Goal: Task Accomplishment & Management: Use online tool/utility

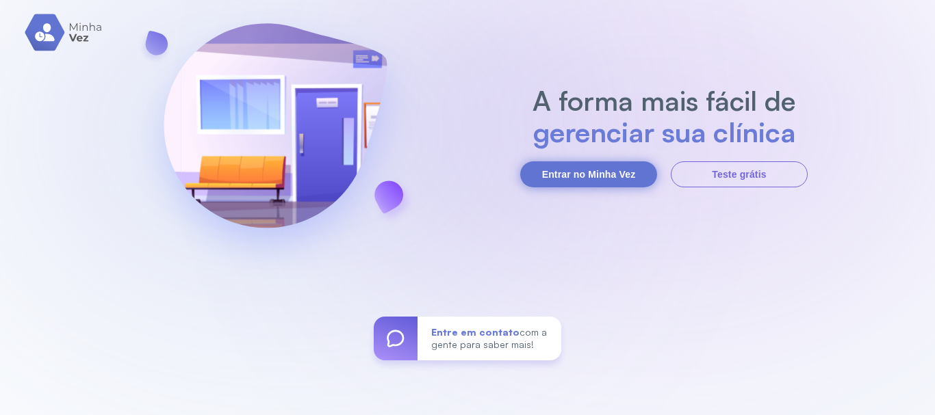
click at [578, 174] on button "Entrar no Minha Vez" at bounding box center [588, 174] width 137 height 26
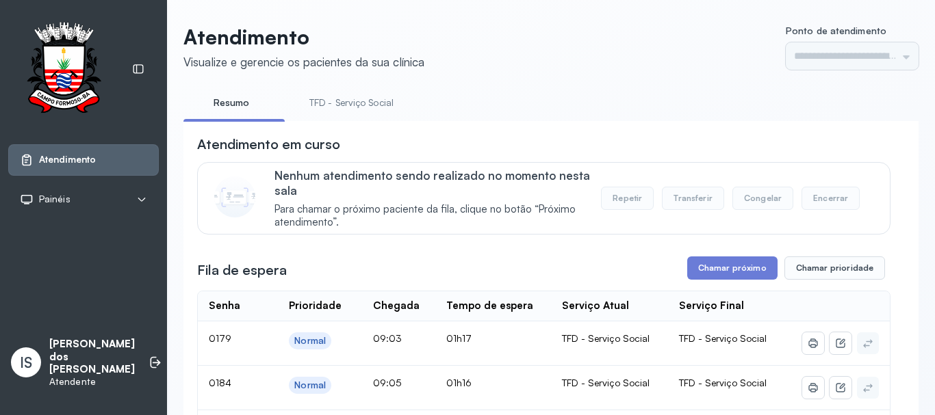
click at [345, 105] on link "TFD - Serviço Social" at bounding box center [352, 103] width 112 height 23
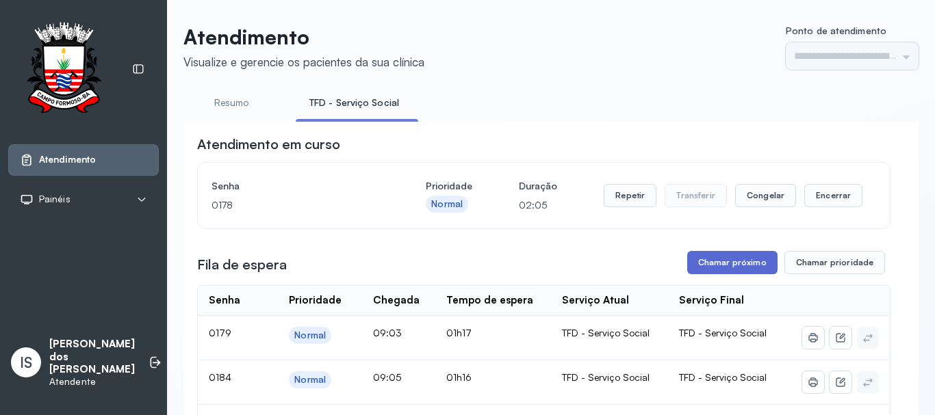
click at [720, 265] on button "Chamar próximo" at bounding box center [732, 262] width 90 height 23
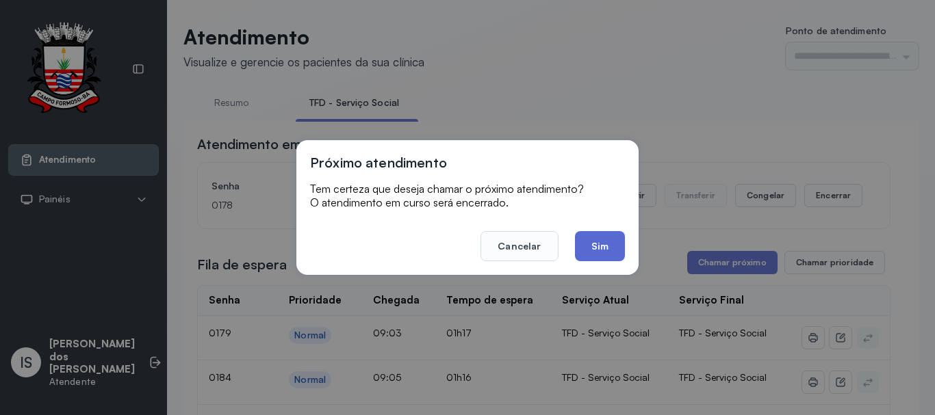
click at [599, 252] on button "Sim" at bounding box center [600, 246] width 50 height 30
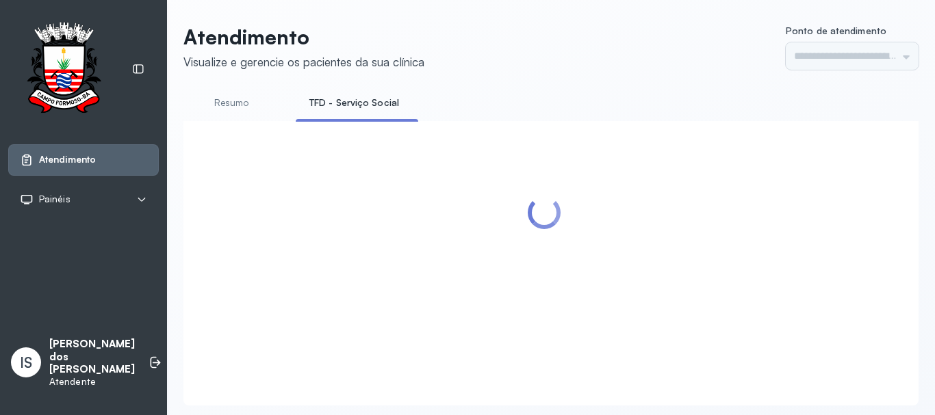
click at [373, 111] on link "TFD - Serviço Social" at bounding box center [354, 103] width 117 height 23
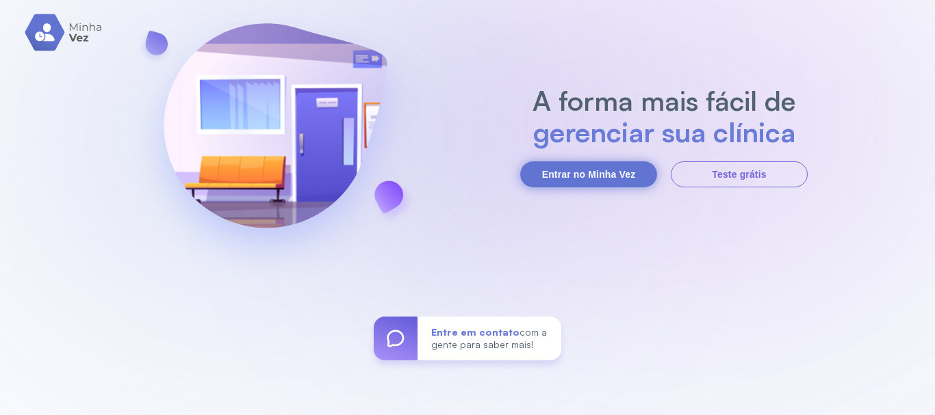
click at [610, 172] on button "Entrar no Minha Vez" at bounding box center [588, 174] width 137 height 26
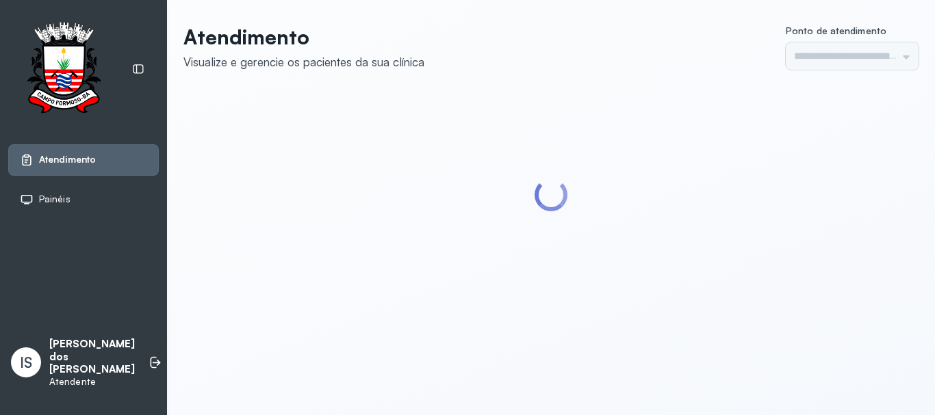
type input "******"
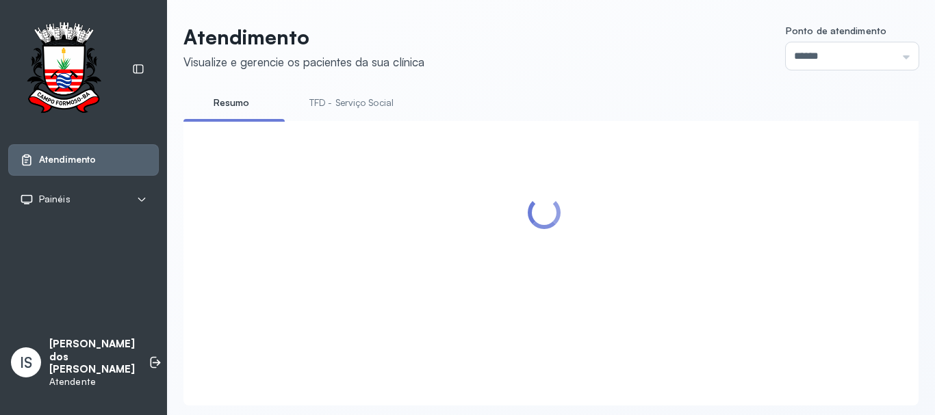
click at [342, 103] on link "TFD - Serviço Social" at bounding box center [352, 103] width 112 height 23
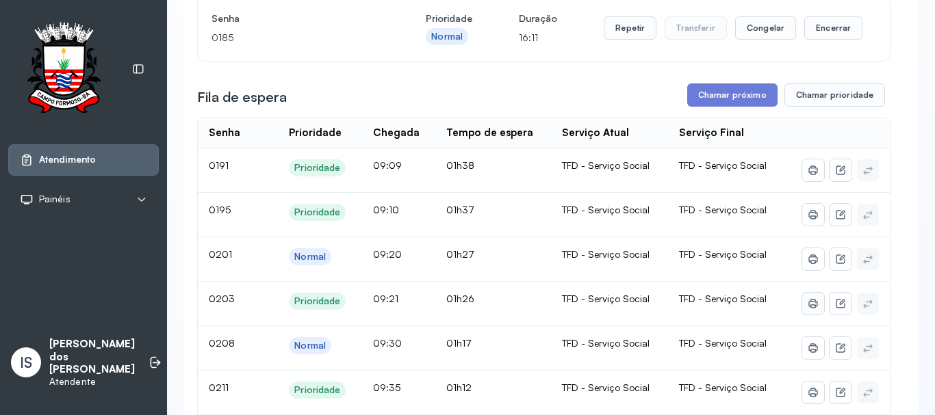
scroll to position [205, 0]
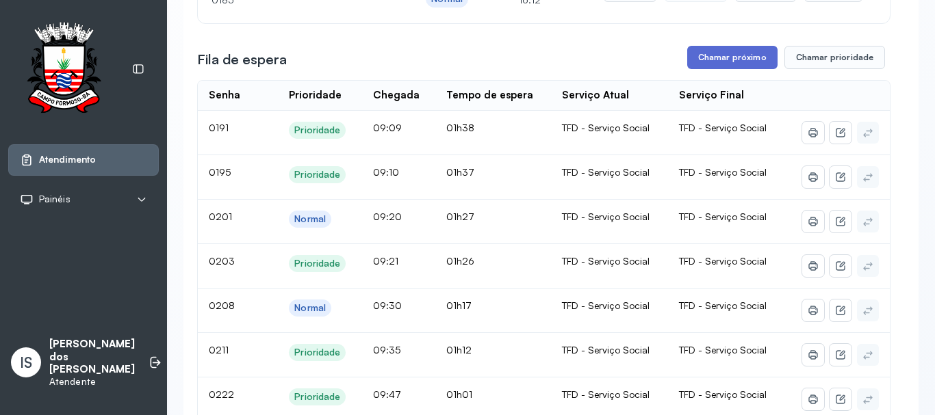
click at [732, 62] on button "Chamar próximo" at bounding box center [732, 57] width 90 height 23
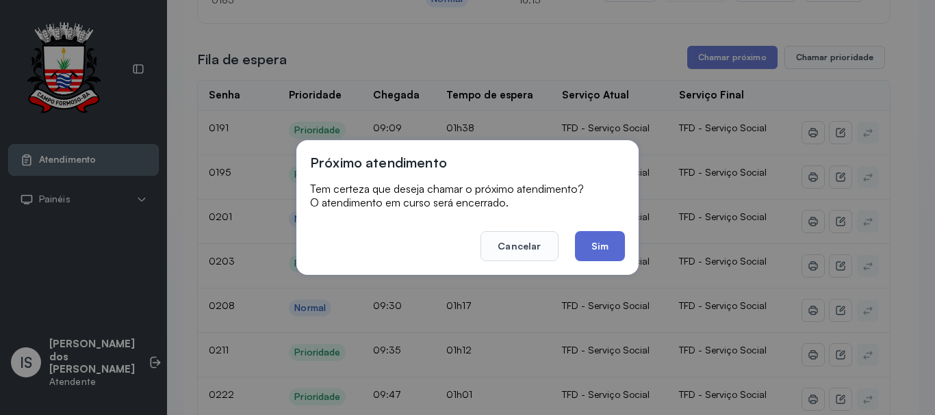
click at [601, 241] on button "Sim" at bounding box center [600, 246] width 50 height 30
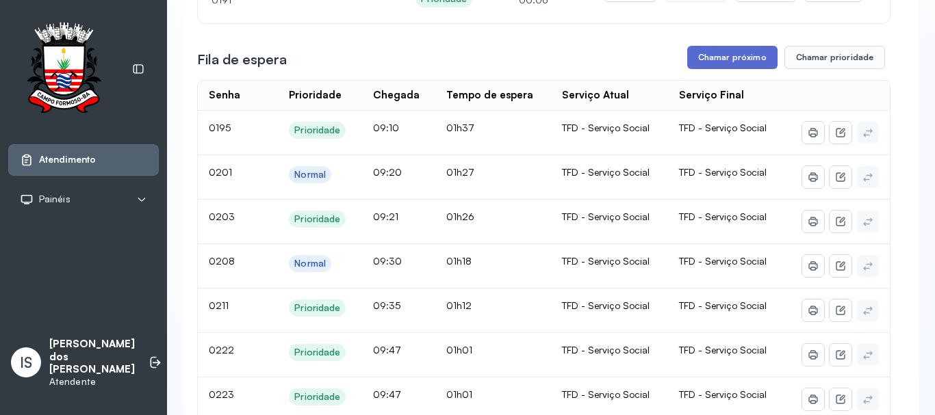
click at [728, 62] on button "Chamar próximo" at bounding box center [732, 57] width 90 height 23
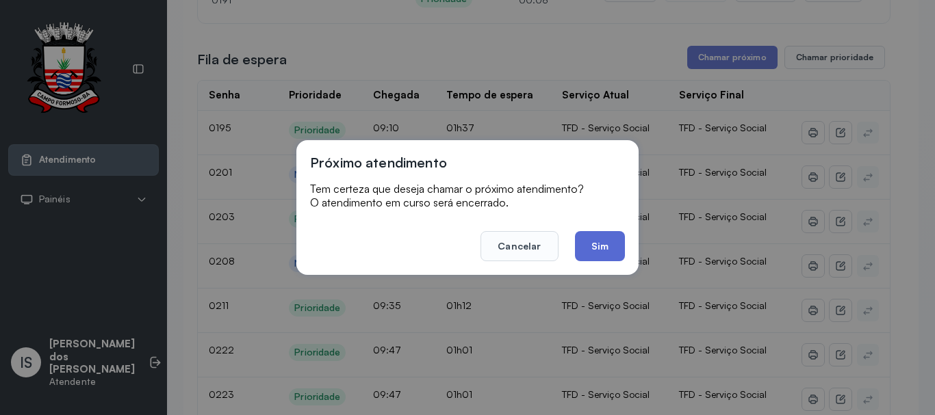
click at [597, 239] on button "Sim" at bounding box center [600, 246] width 50 height 30
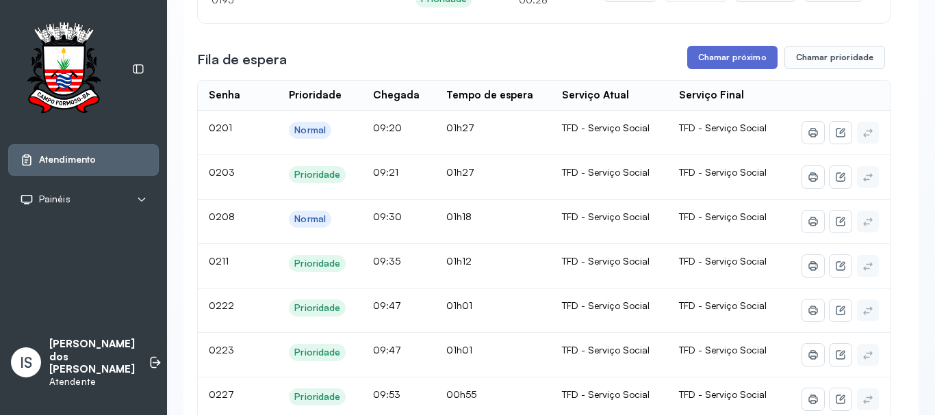
click at [732, 57] on button "Chamar próximo" at bounding box center [732, 57] width 90 height 23
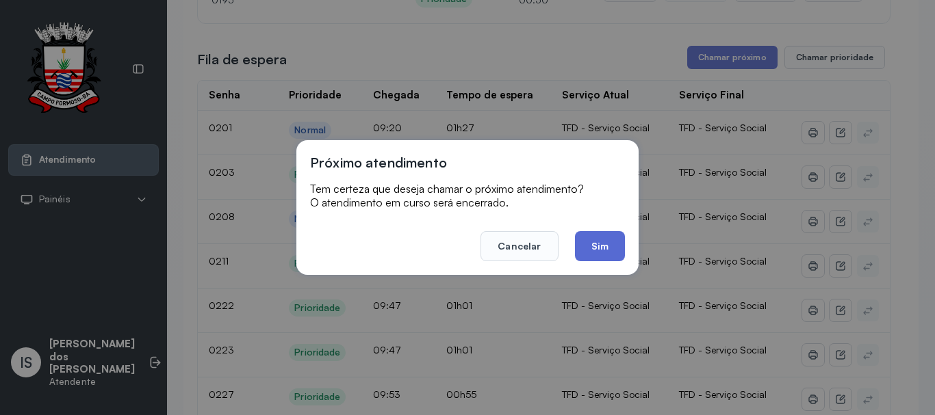
click at [620, 257] on button "Sim" at bounding box center [600, 246] width 50 height 30
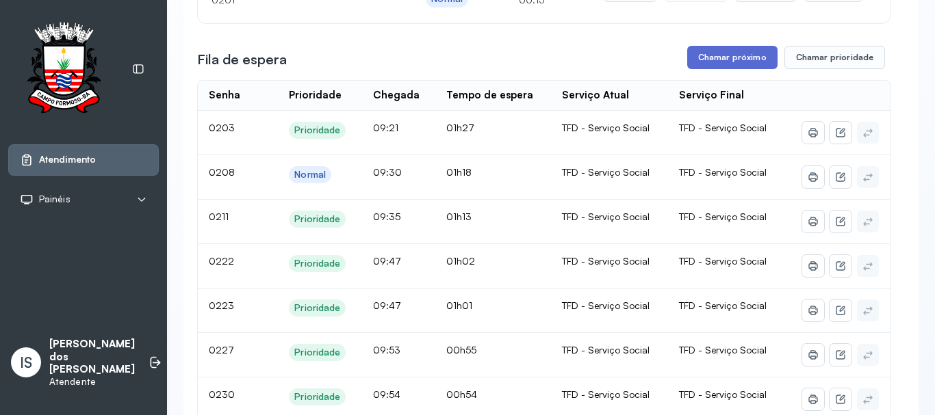
click at [739, 66] on button "Chamar próximo" at bounding box center [732, 57] width 90 height 23
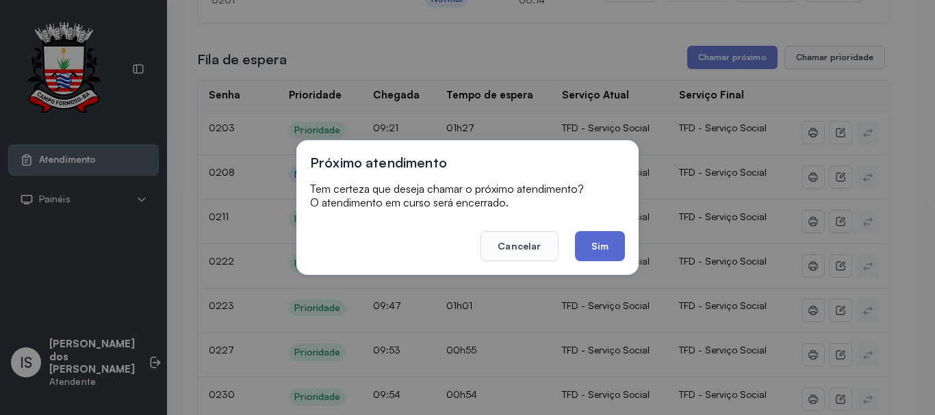
click at [607, 252] on button "Sim" at bounding box center [600, 246] width 50 height 30
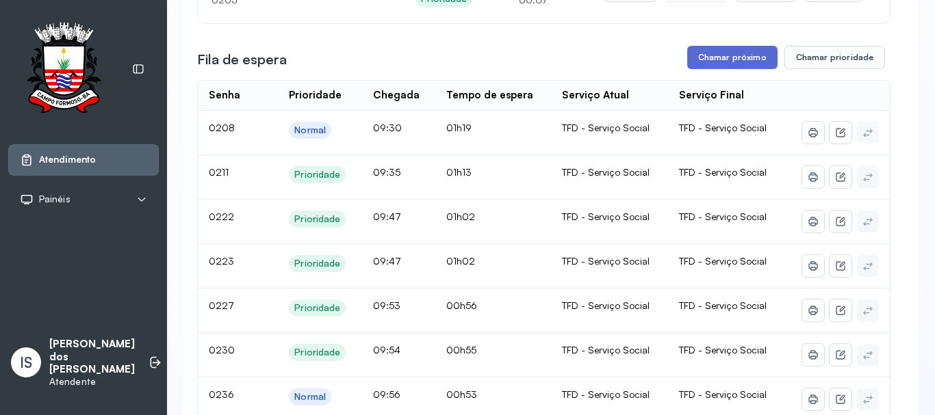
click at [729, 64] on button "Chamar próximo" at bounding box center [732, 57] width 90 height 23
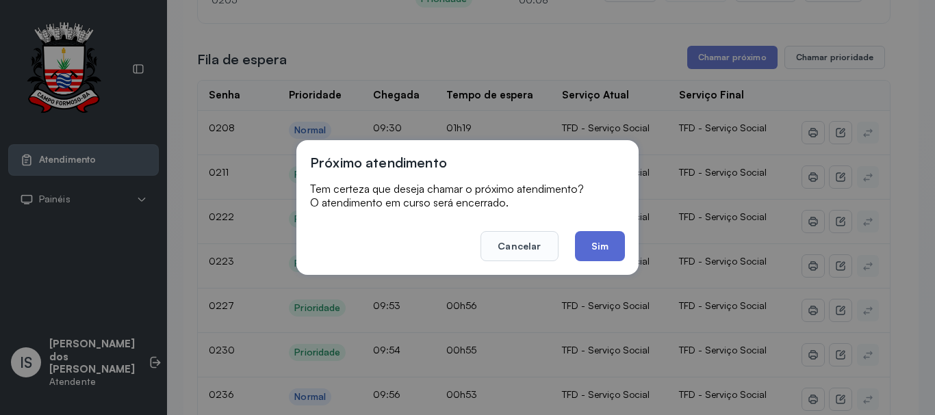
click at [599, 239] on button "Sim" at bounding box center [600, 246] width 50 height 30
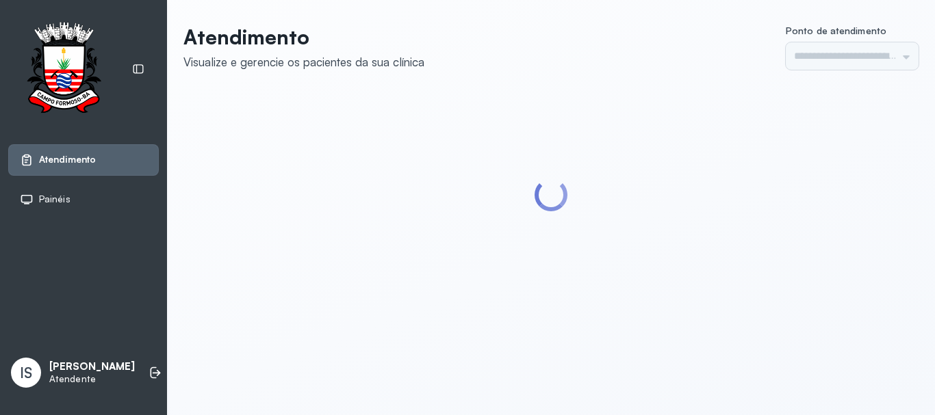
type input "******"
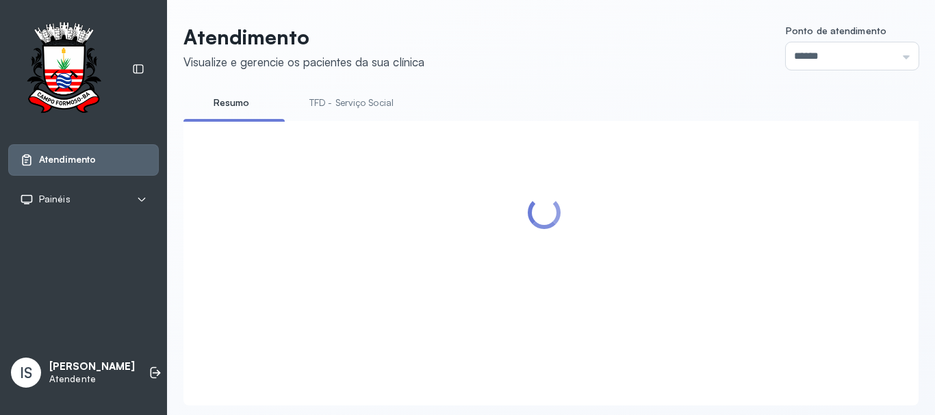
click at [367, 104] on link "TFD - Serviço Social" at bounding box center [352, 103] width 112 height 23
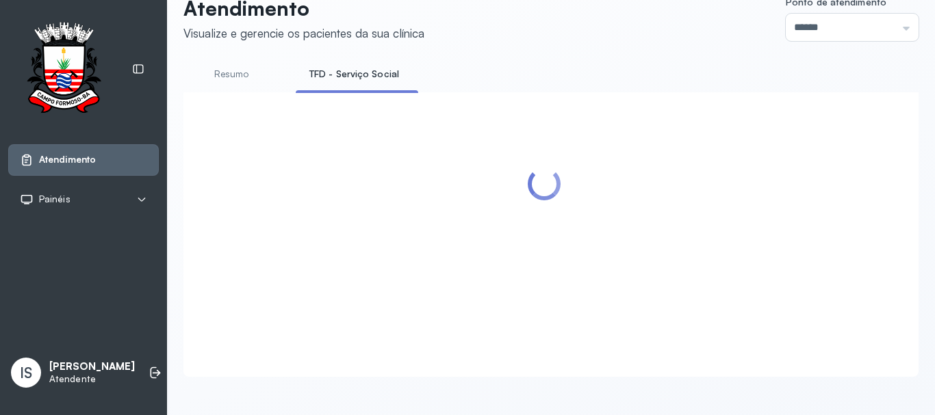
scroll to position [68, 0]
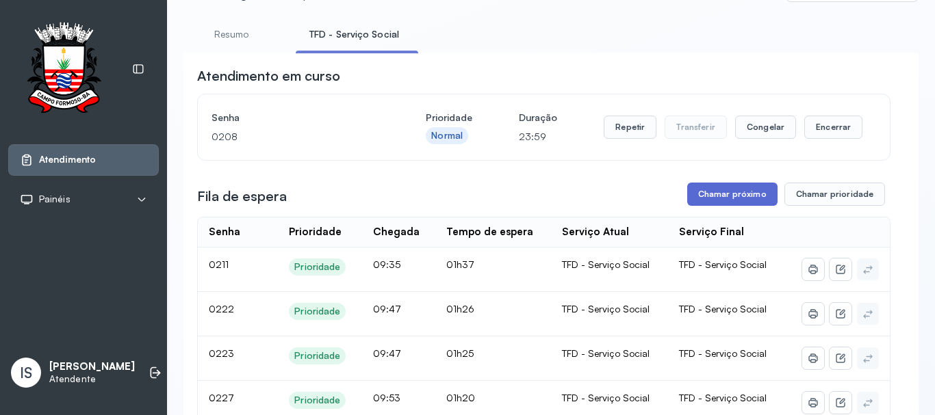
click at [728, 199] on button "Chamar próximo" at bounding box center [732, 194] width 90 height 23
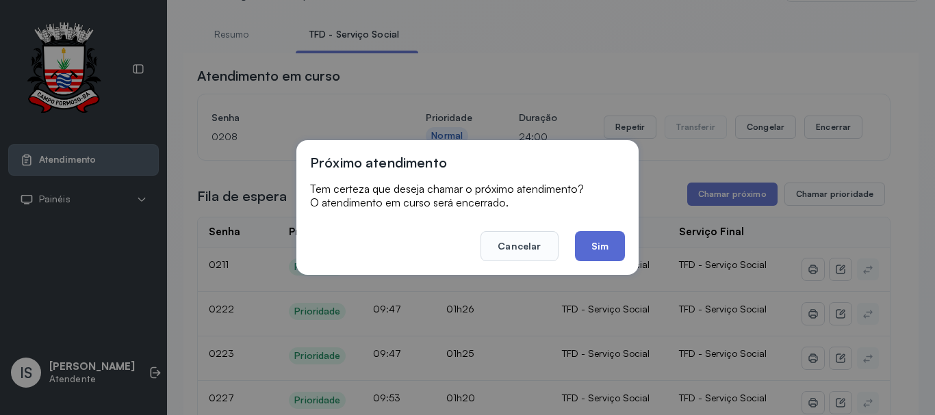
click at [597, 239] on button "Sim" at bounding box center [600, 246] width 50 height 30
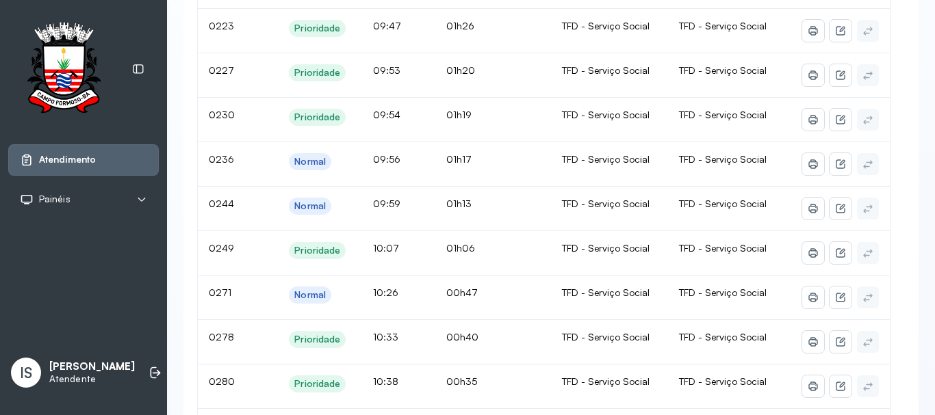
scroll to position [0, 0]
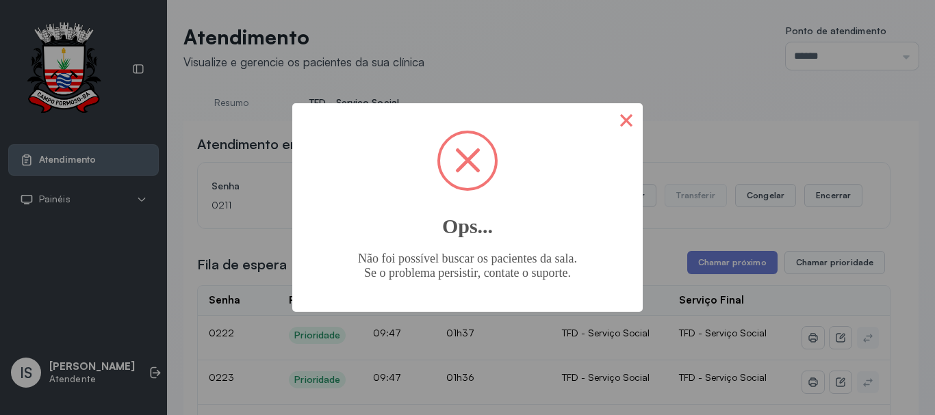
click at [614, 122] on button "×" at bounding box center [626, 119] width 33 height 33
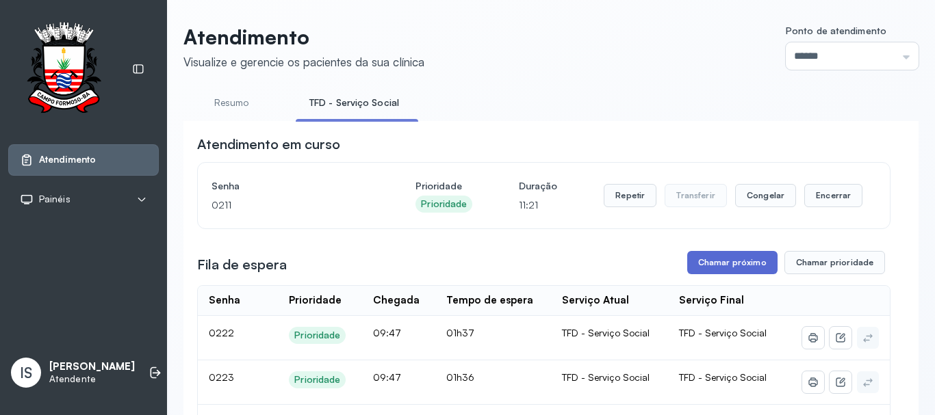
click at [718, 268] on button "Chamar próximo" at bounding box center [732, 262] width 90 height 23
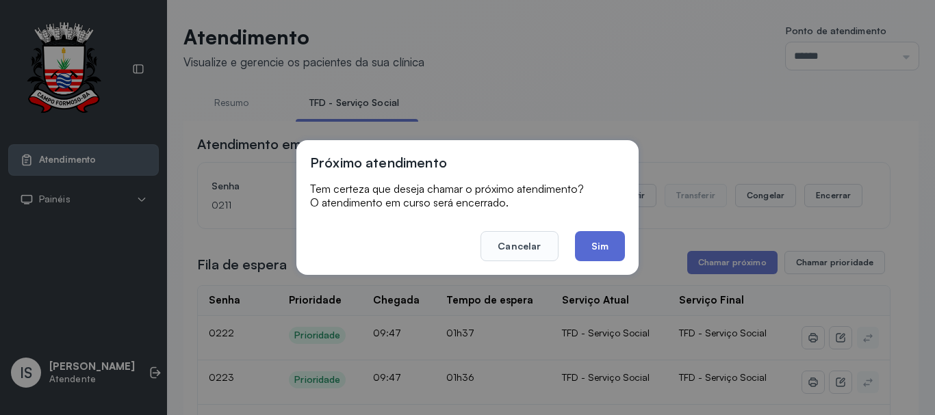
click at [609, 239] on button "Sim" at bounding box center [600, 246] width 50 height 30
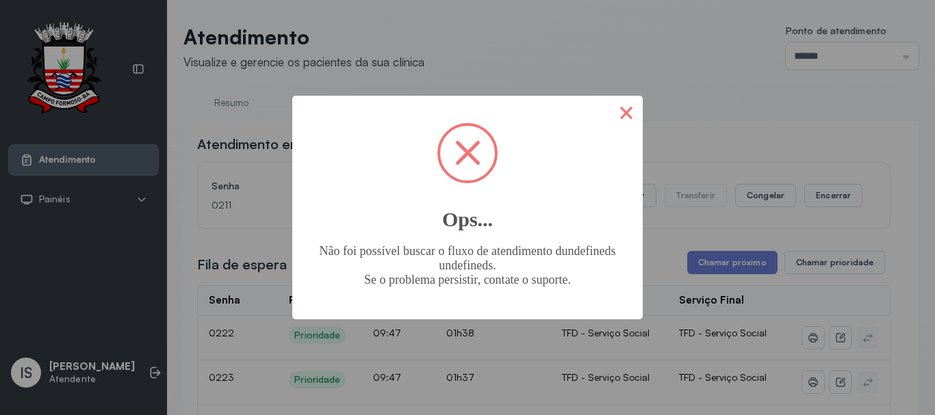
click at [633, 113] on button "×" at bounding box center [626, 112] width 33 height 33
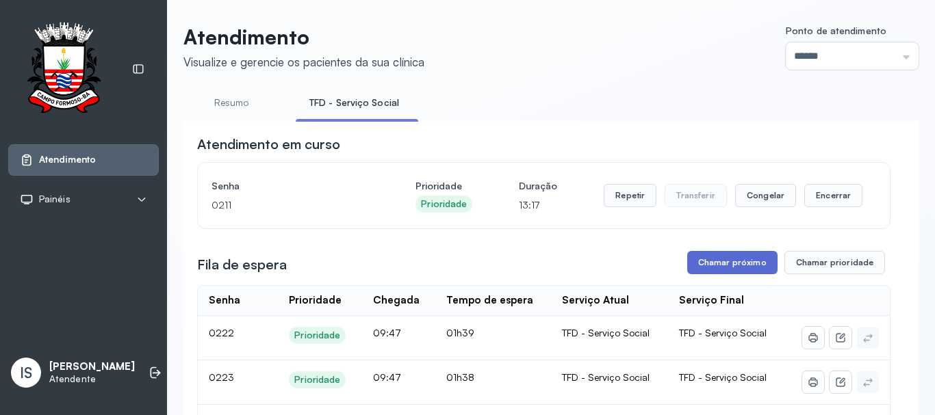
click at [737, 263] on button "Chamar próximo" at bounding box center [732, 262] width 90 height 23
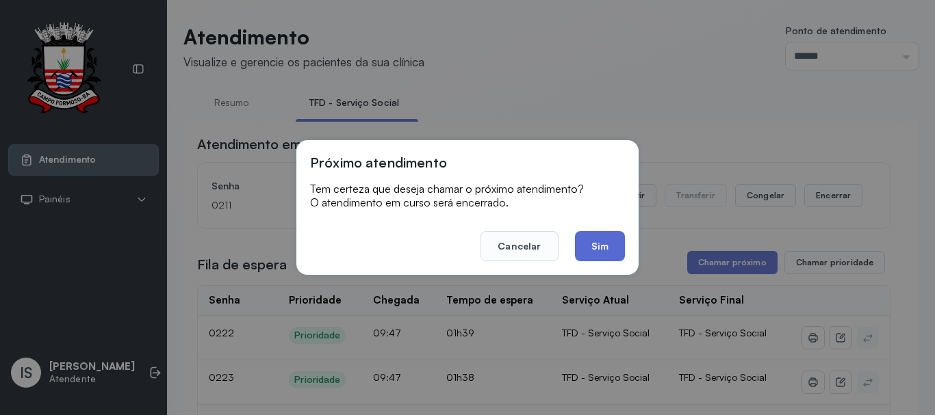
click at [609, 244] on button "Sim" at bounding box center [600, 246] width 50 height 30
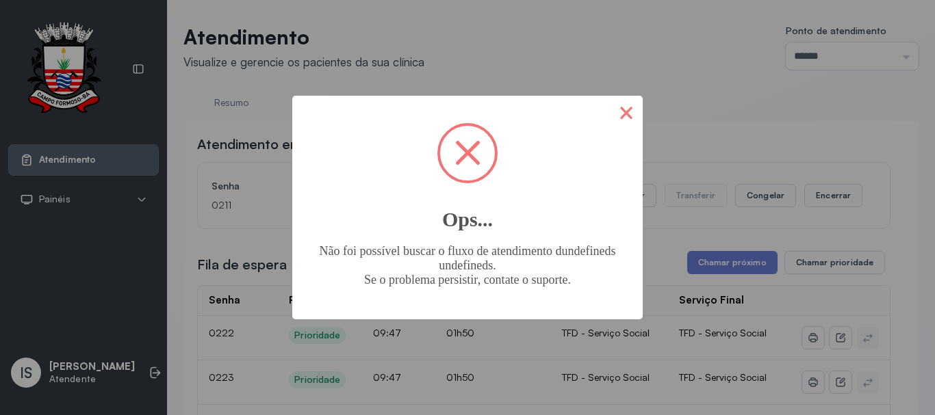
click at [619, 107] on button "×" at bounding box center [626, 112] width 33 height 33
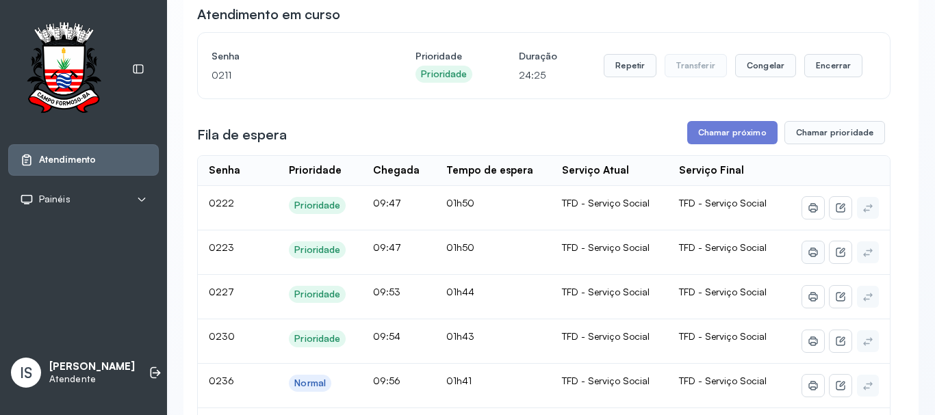
scroll to position [205, 0]
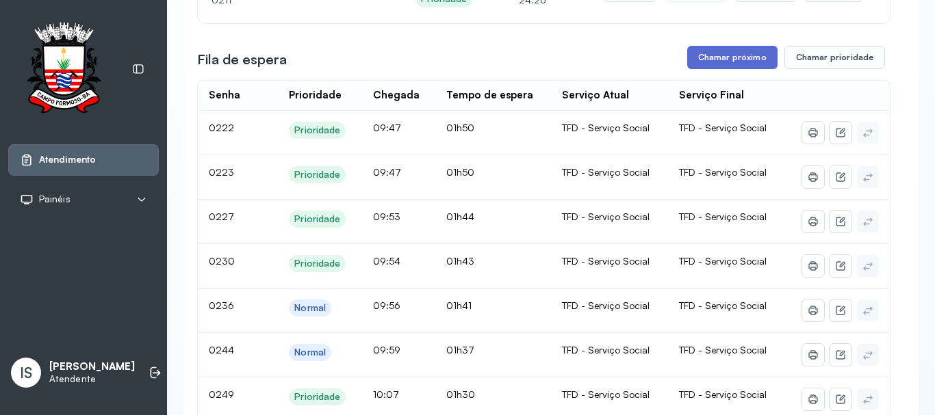
click at [732, 60] on button "Chamar próximo" at bounding box center [732, 57] width 90 height 23
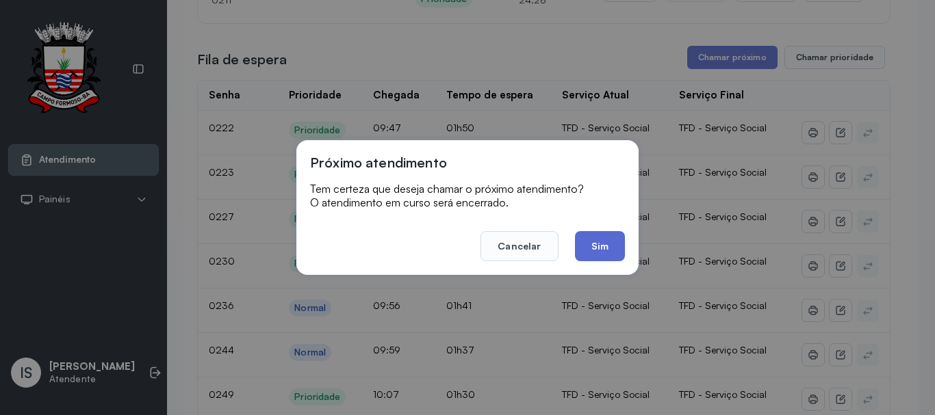
click at [607, 244] on button "Sim" at bounding box center [600, 246] width 50 height 30
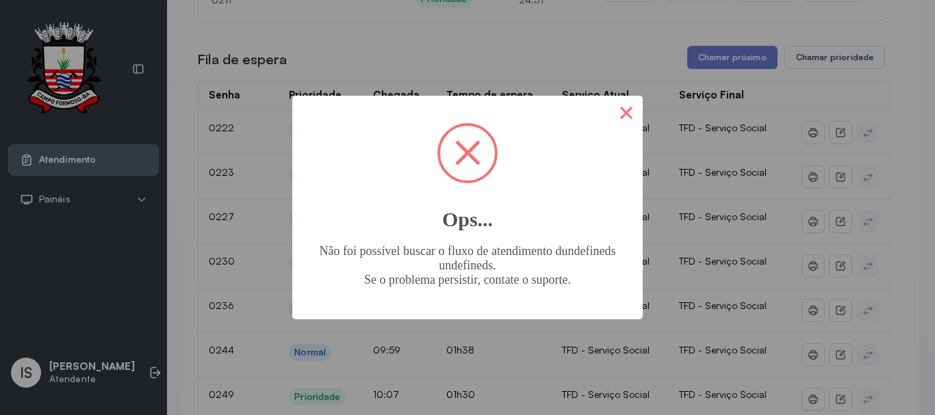
click at [620, 109] on button "×" at bounding box center [626, 112] width 33 height 33
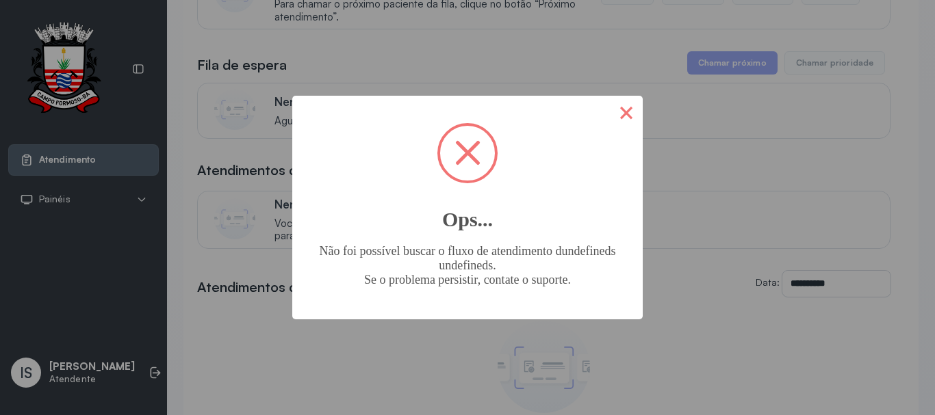
click at [621, 113] on button "×" at bounding box center [626, 112] width 33 height 33
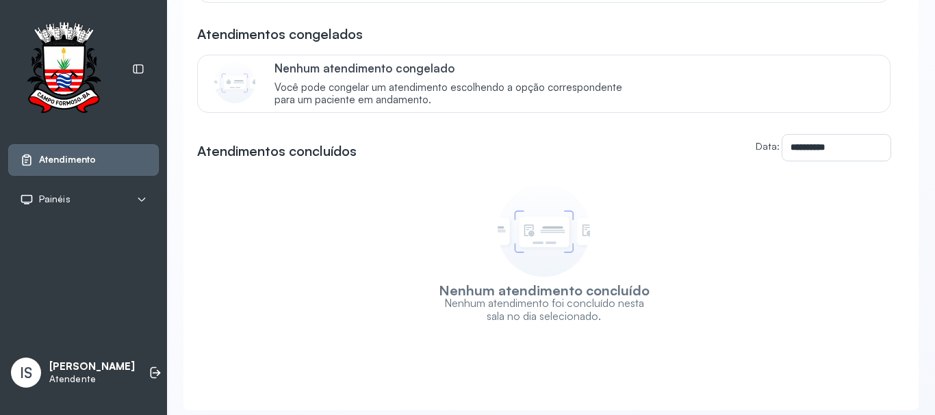
scroll to position [342, 0]
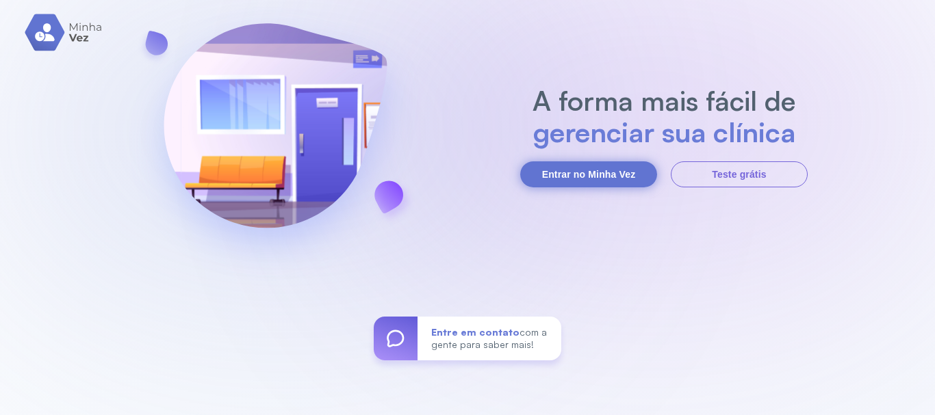
click at [605, 178] on button "Entrar no Minha Vez" at bounding box center [588, 174] width 137 height 26
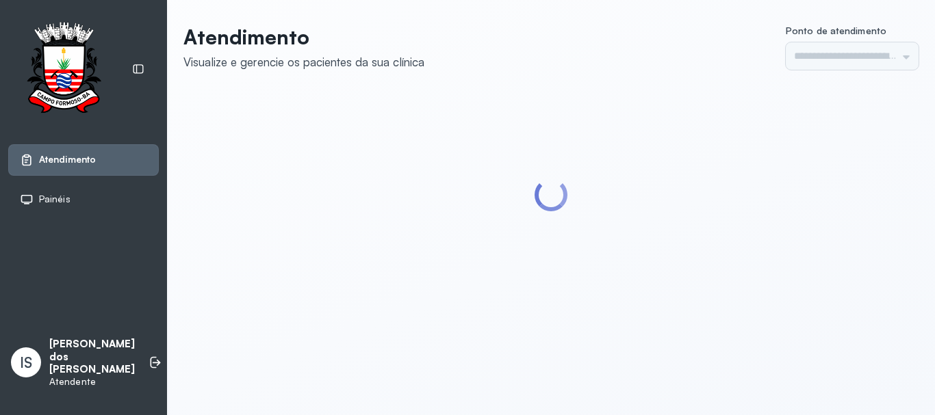
type input "******"
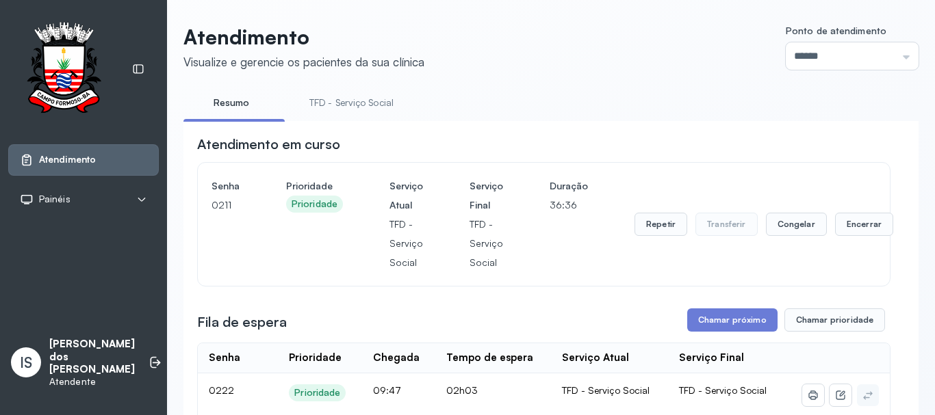
click at [353, 107] on link "TFD - Serviço Social" at bounding box center [352, 103] width 112 height 23
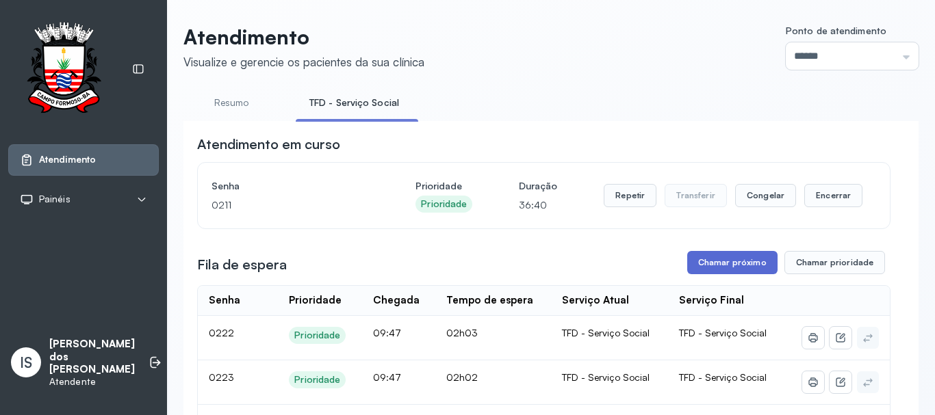
click at [714, 265] on button "Chamar próximo" at bounding box center [732, 262] width 90 height 23
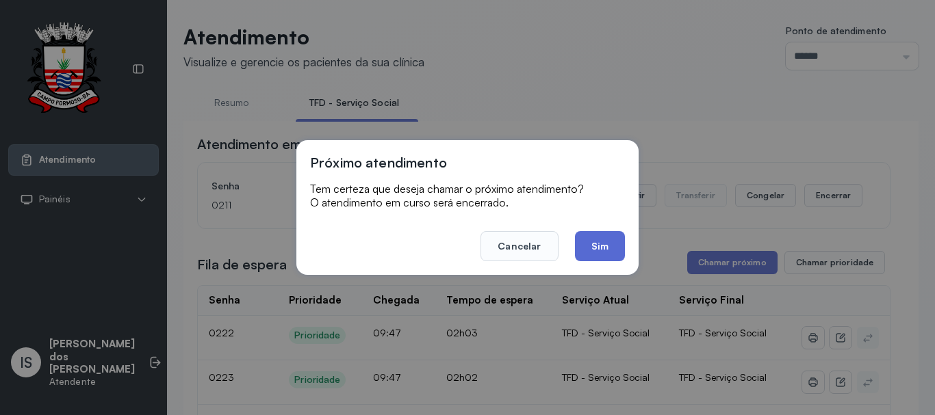
click at [595, 246] on button "Sim" at bounding box center [600, 246] width 50 height 30
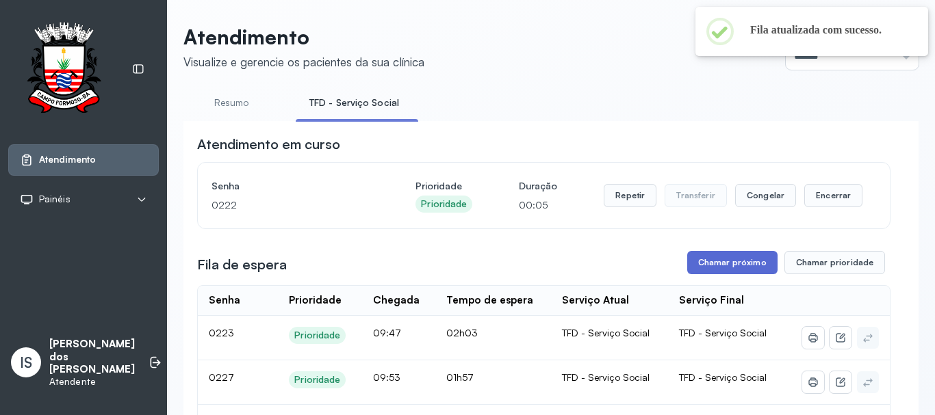
click at [709, 264] on button "Chamar próximo" at bounding box center [732, 262] width 90 height 23
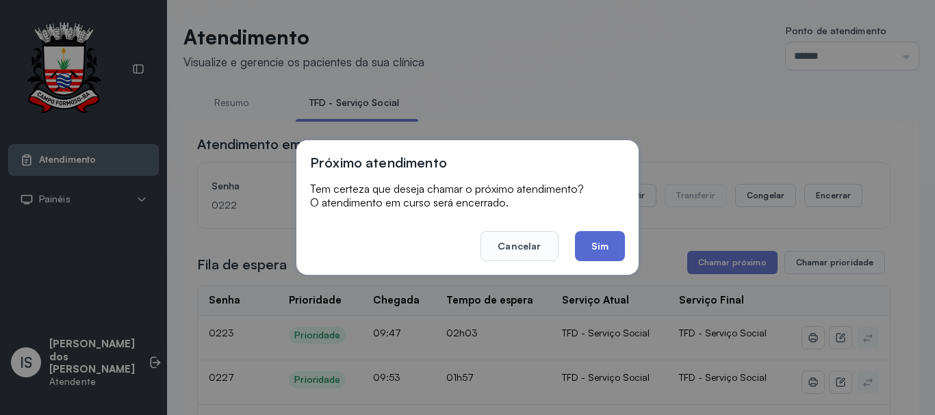
click at [610, 247] on button "Sim" at bounding box center [600, 246] width 50 height 30
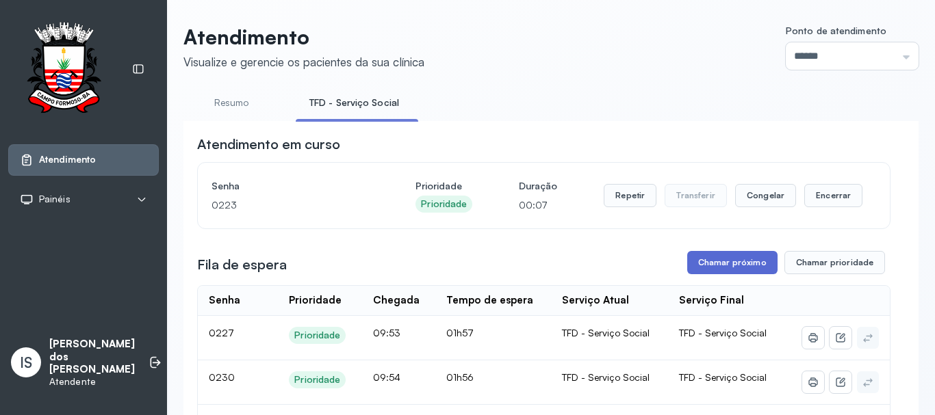
click at [703, 264] on button "Chamar próximo" at bounding box center [732, 262] width 90 height 23
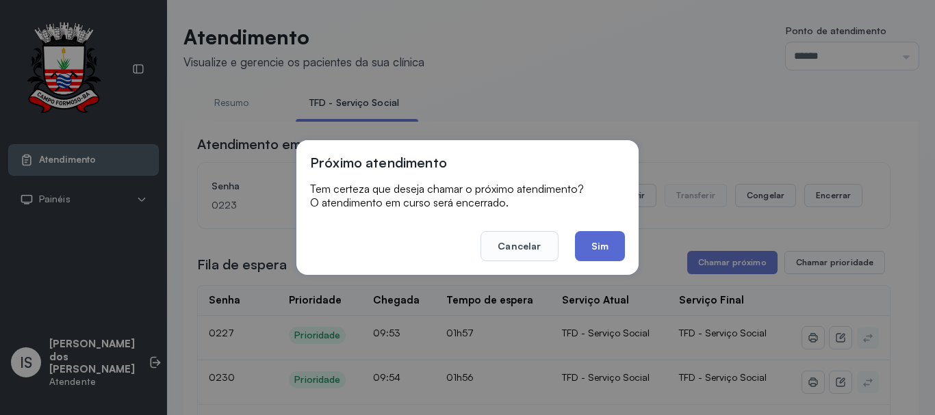
click at [612, 252] on button "Sim" at bounding box center [600, 246] width 50 height 30
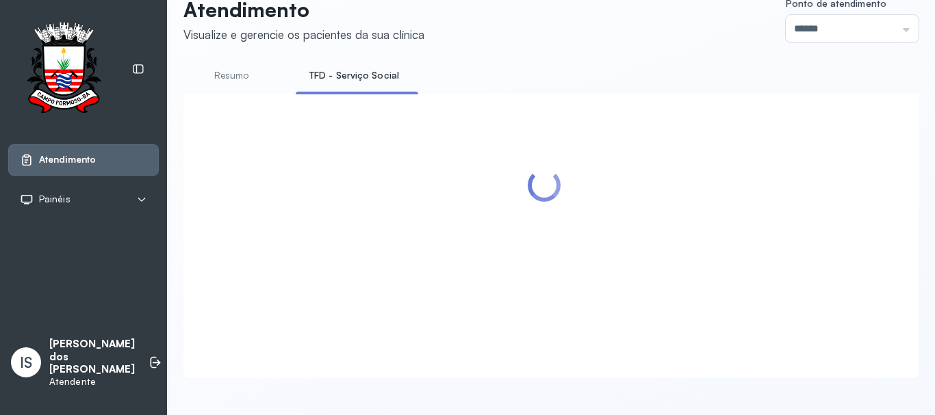
scroll to position [42, 0]
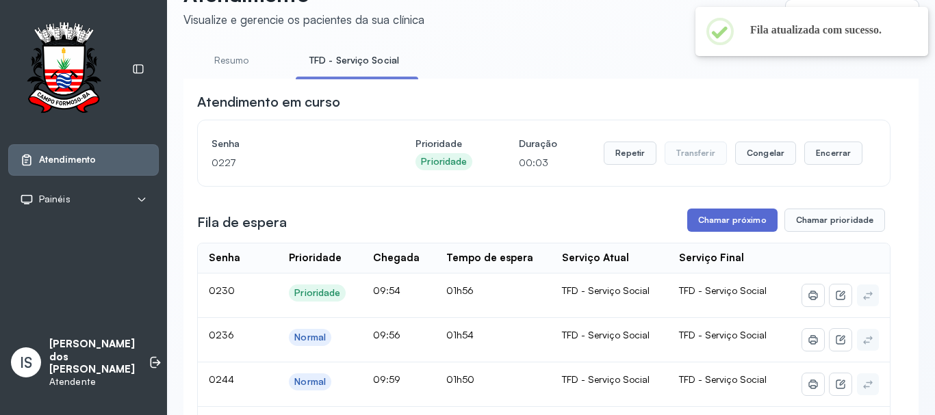
click at [733, 222] on button "Chamar próximo" at bounding box center [732, 220] width 90 height 23
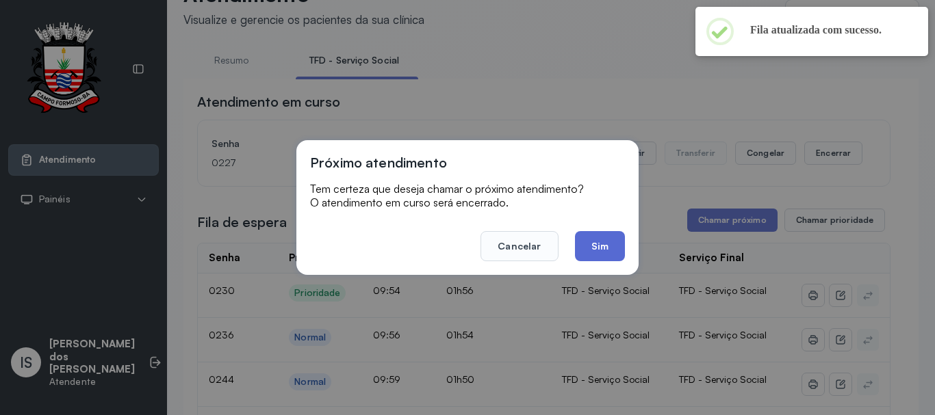
click at [591, 242] on button "Sim" at bounding box center [600, 246] width 50 height 30
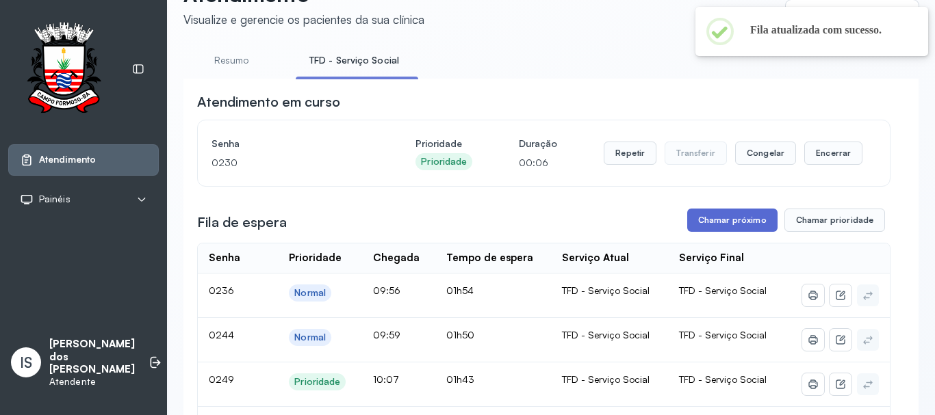
click at [740, 222] on button "Chamar próximo" at bounding box center [732, 220] width 90 height 23
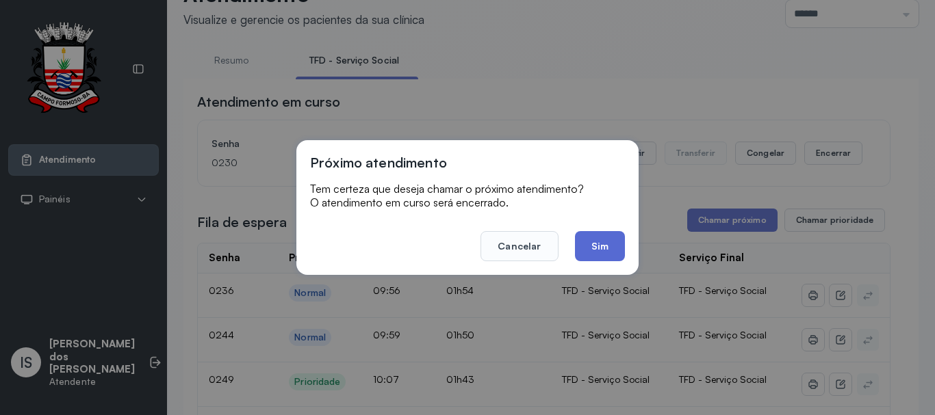
click at [596, 244] on button "Sim" at bounding box center [600, 246] width 50 height 30
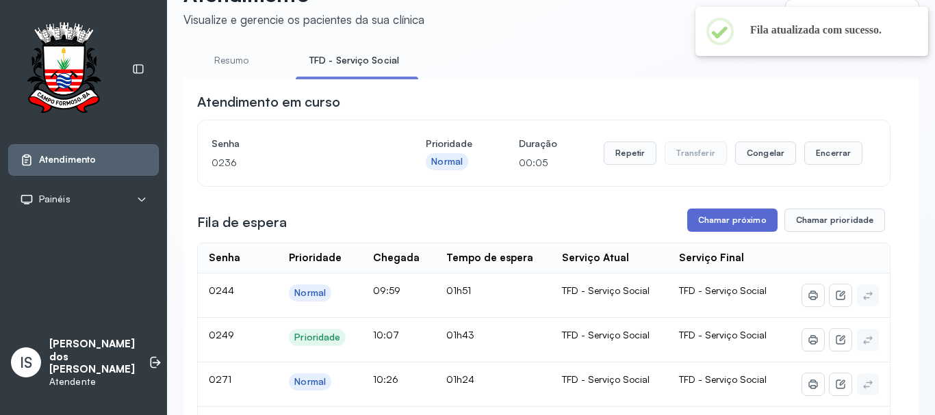
click at [722, 224] on button "Chamar próximo" at bounding box center [732, 220] width 90 height 23
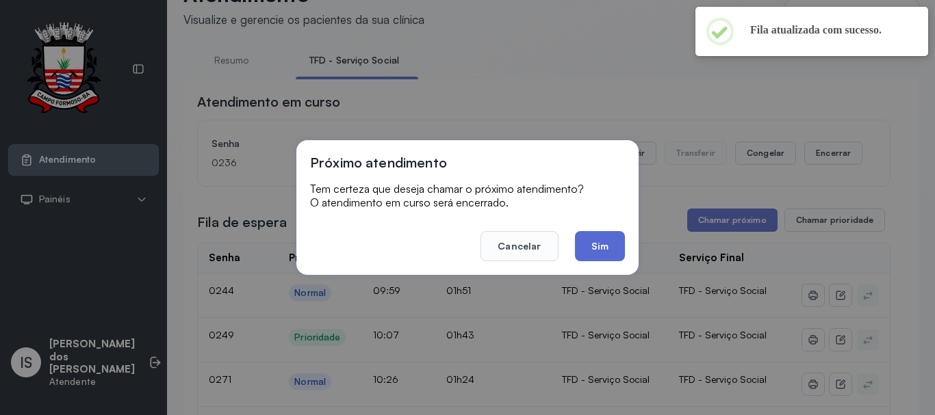
click at [605, 250] on button "Sim" at bounding box center [600, 246] width 50 height 30
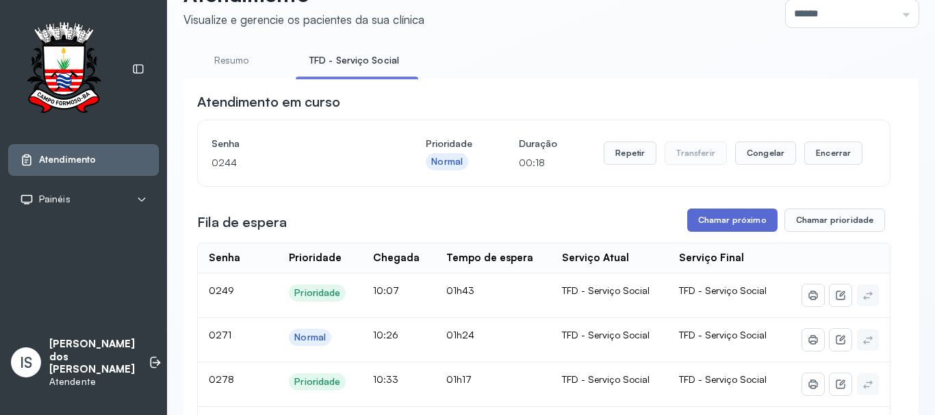
click at [737, 220] on button "Chamar próximo" at bounding box center [732, 220] width 90 height 23
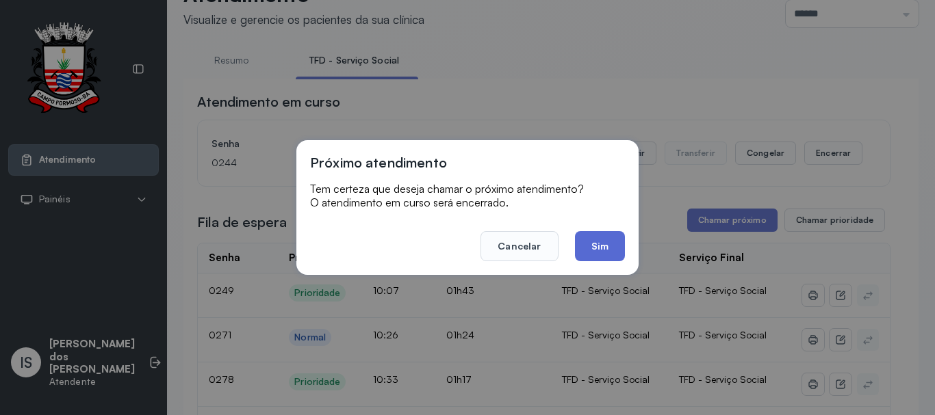
click at [588, 241] on button "Sim" at bounding box center [600, 246] width 50 height 30
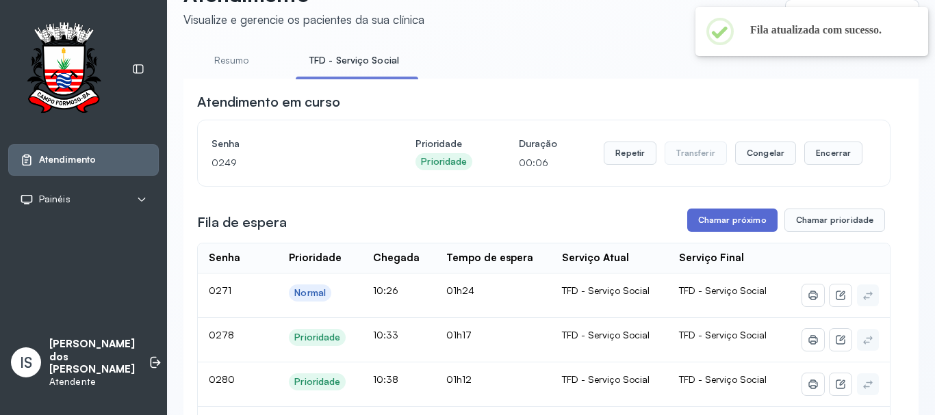
click at [729, 224] on button "Chamar próximo" at bounding box center [732, 220] width 90 height 23
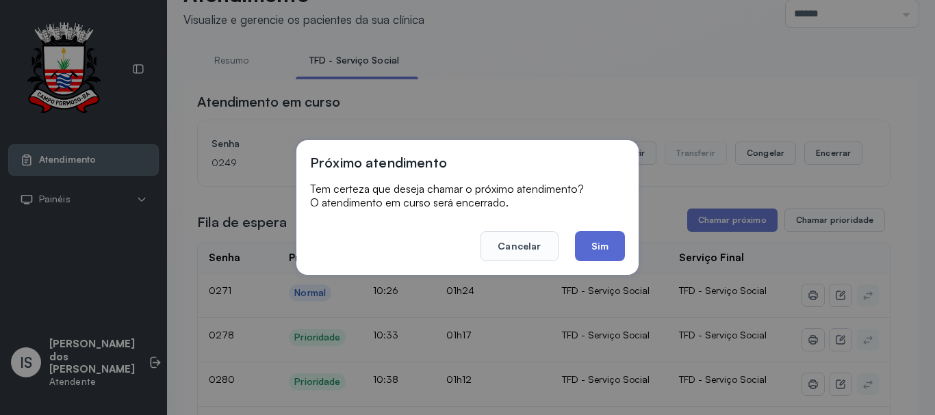
click at [603, 251] on button "Sim" at bounding box center [600, 246] width 50 height 30
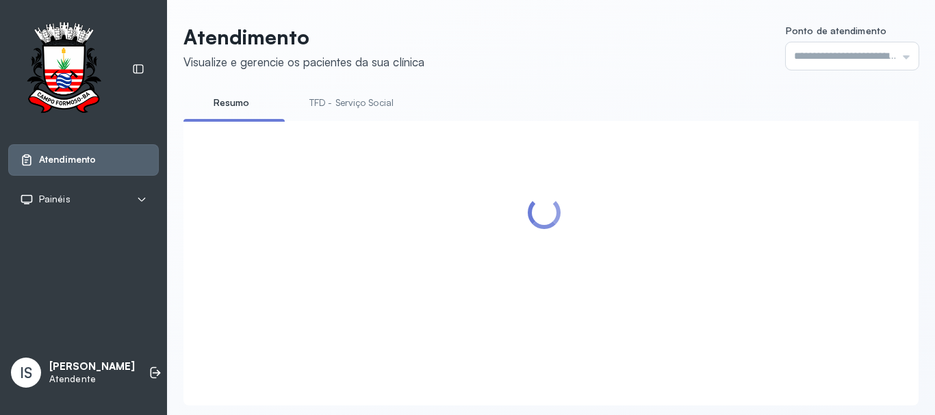
type input "******"
click at [352, 102] on link "TFD - Serviço Social" at bounding box center [352, 103] width 112 height 23
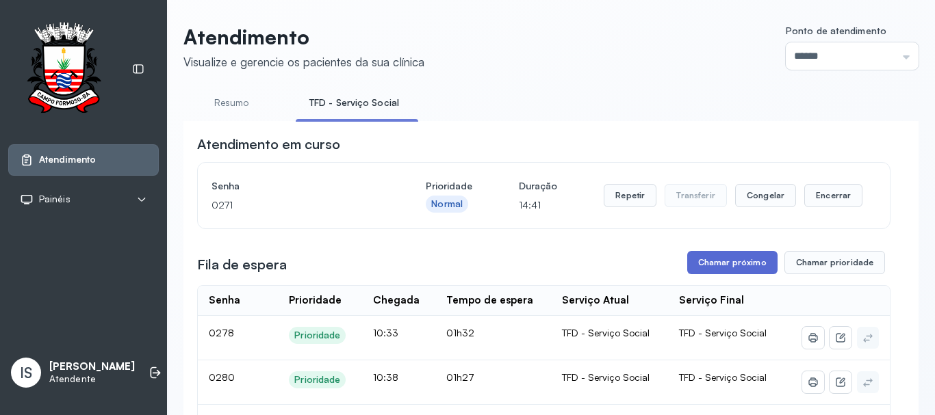
click at [727, 265] on button "Chamar próximo" at bounding box center [732, 262] width 90 height 23
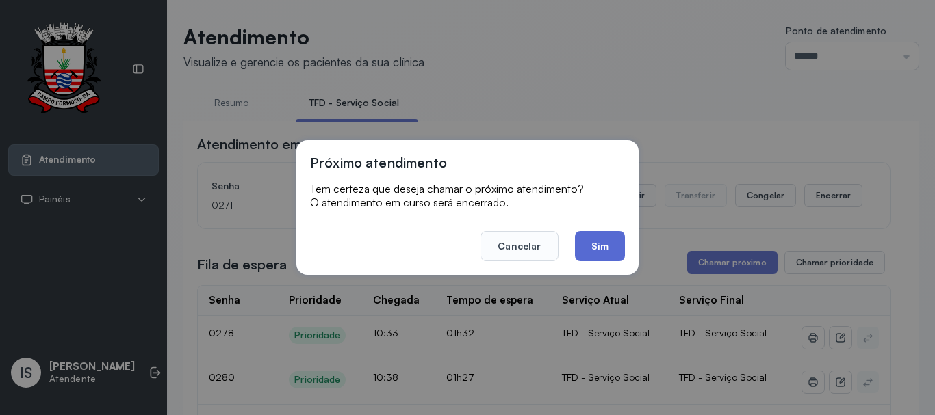
click at [592, 248] on button "Sim" at bounding box center [600, 246] width 50 height 30
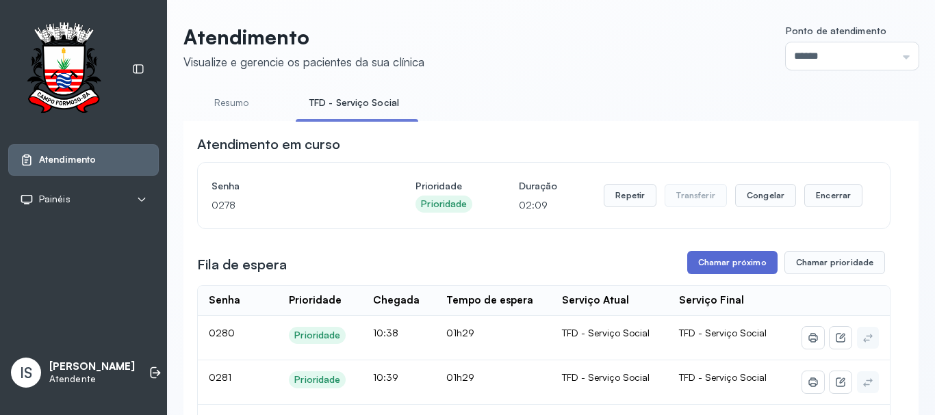
click at [715, 269] on button "Chamar próximo" at bounding box center [732, 262] width 90 height 23
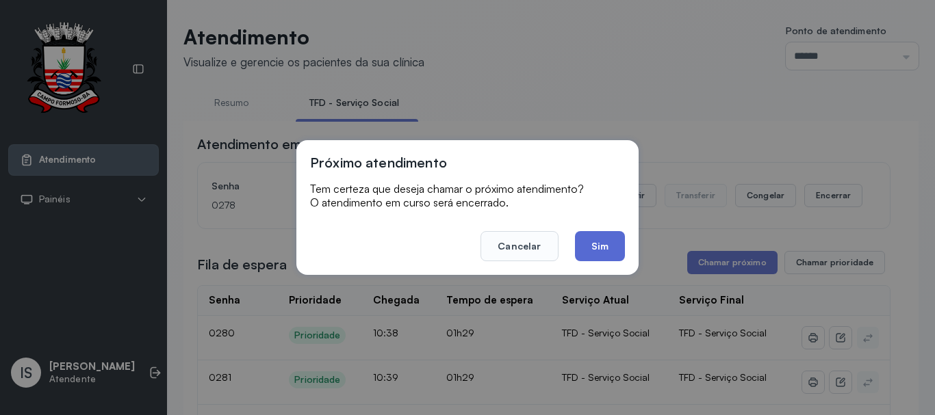
click at [602, 240] on button "Sim" at bounding box center [600, 246] width 50 height 30
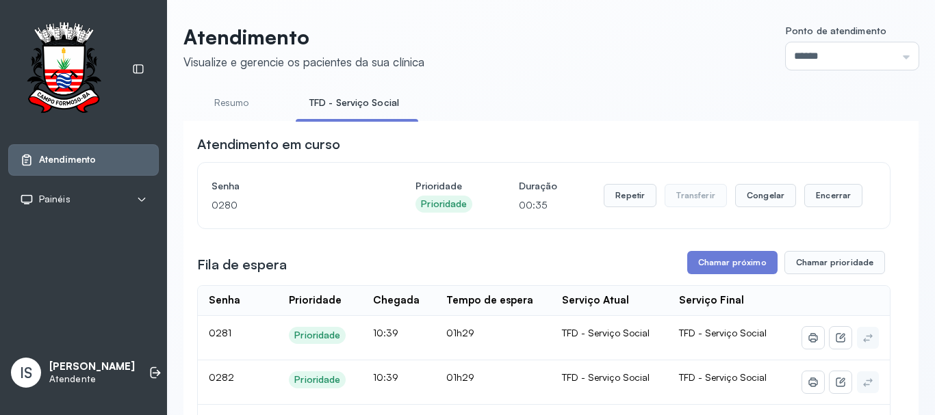
scroll to position [68, 0]
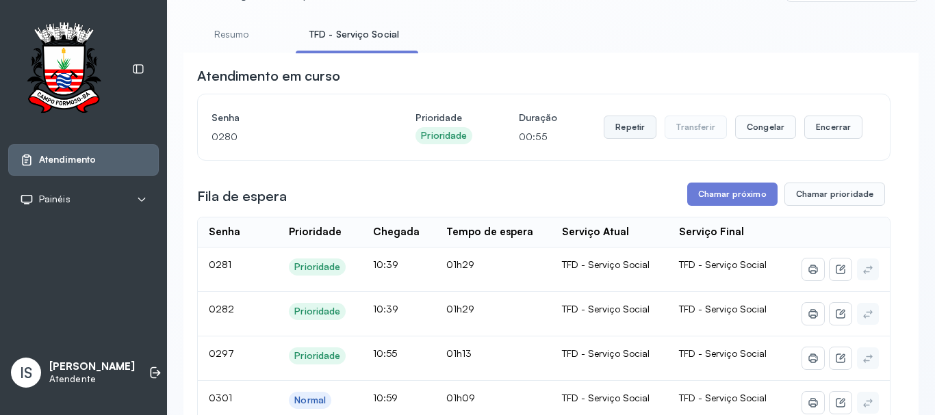
click at [629, 133] on button "Repetir" at bounding box center [629, 127] width 53 height 23
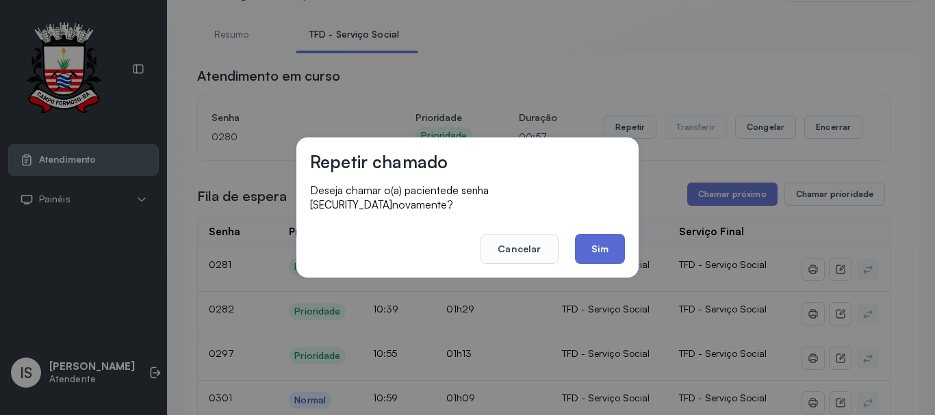
click at [602, 239] on button "Sim" at bounding box center [600, 249] width 50 height 30
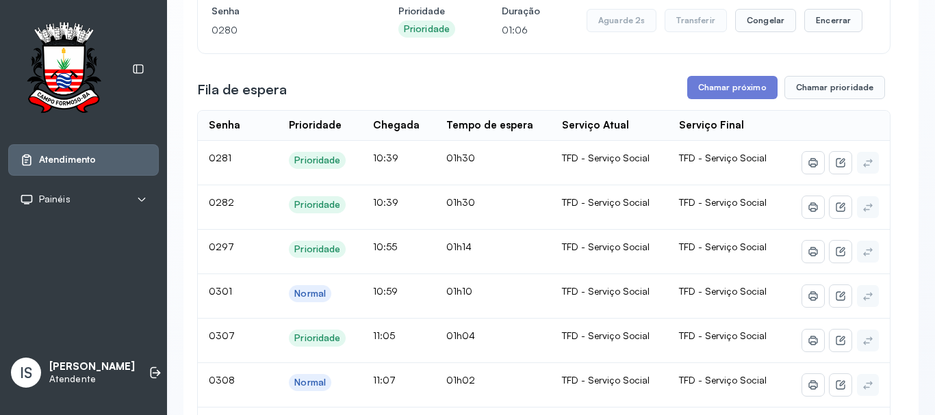
scroll to position [137, 0]
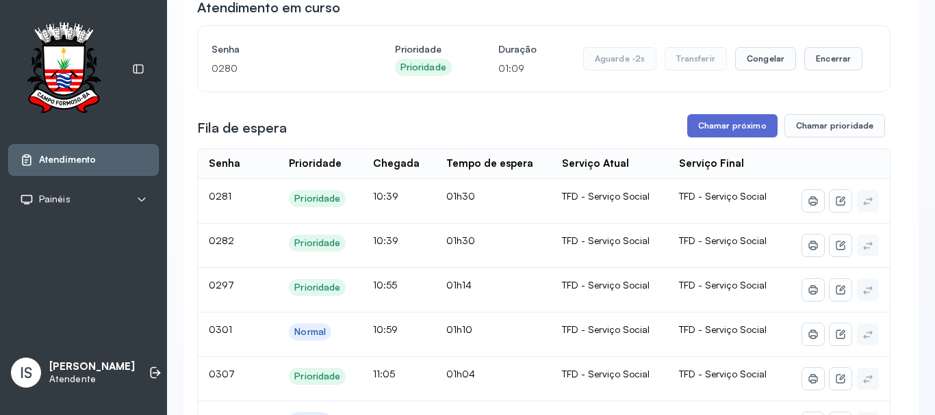
click at [729, 127] on button "Chamar próximo" at bounding box center [732, 125] width 90 height 23
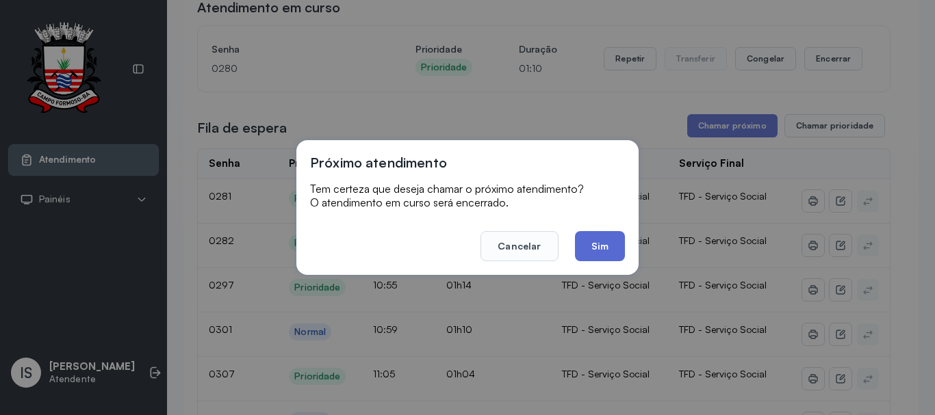
click at [606, 250] on button "Sim" at bounding box center [600, 246] width 50 height 30
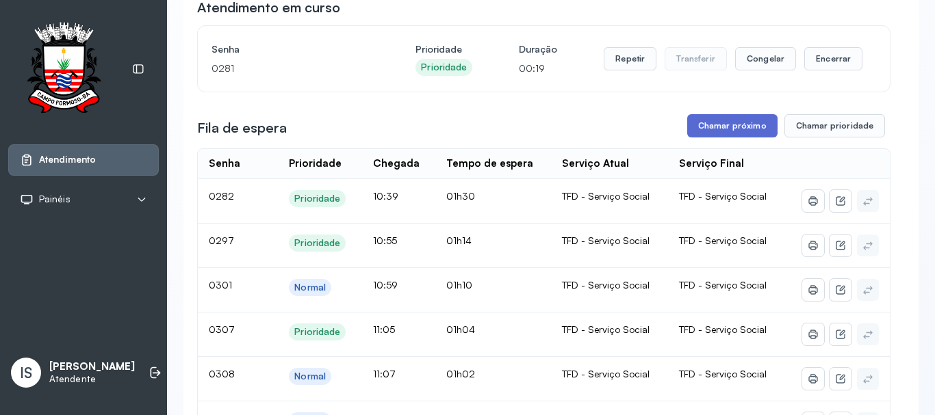
click at [718, 129] on button "Chamar próximo" at bounding box center [732, 125] width 90 height 23
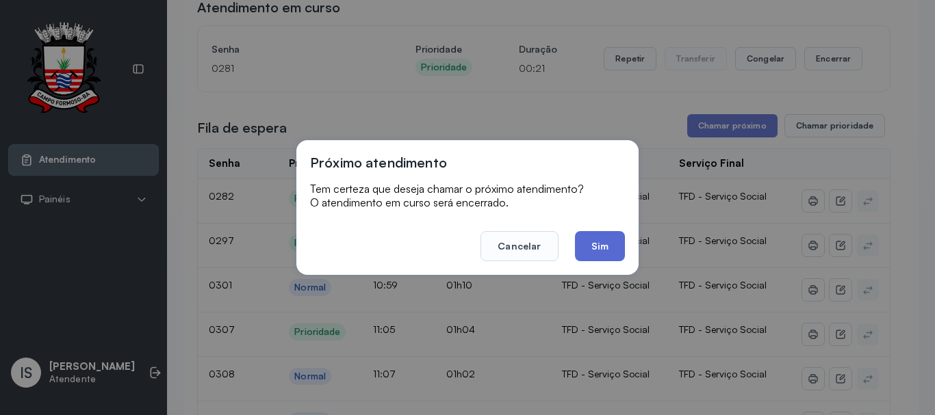
click at [611, 241] on button "Sim" at bounding box center [600, 246] width 50 height 30
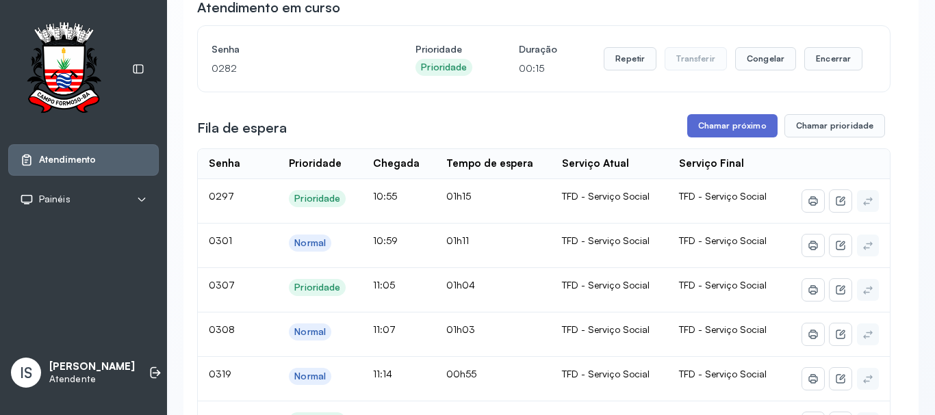
click at [727, 132] on button "Chamar próximo" at bounding box center [732, 125] width 90 height 23
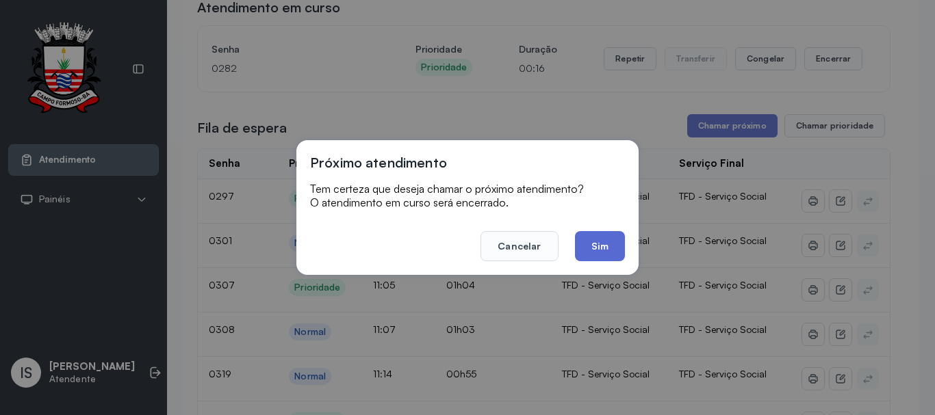
click at [609, 248] on button "Sim" at bounding box center [600, 246] width 50 height 30
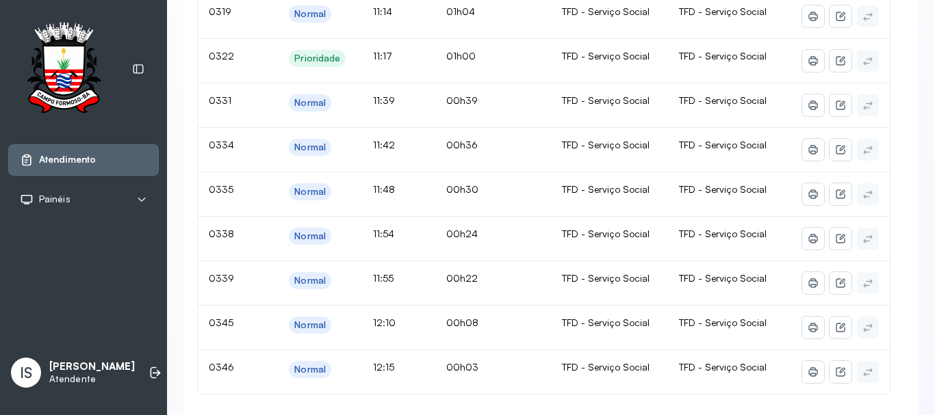
scroll to position [0, 0]
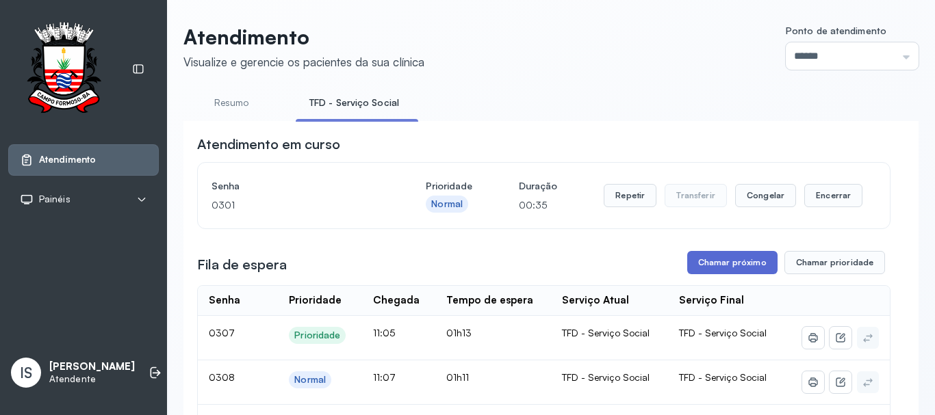
click at [752, 262] on button "Chamar próximo" at bounding box center [732, 262] width 90 height 23
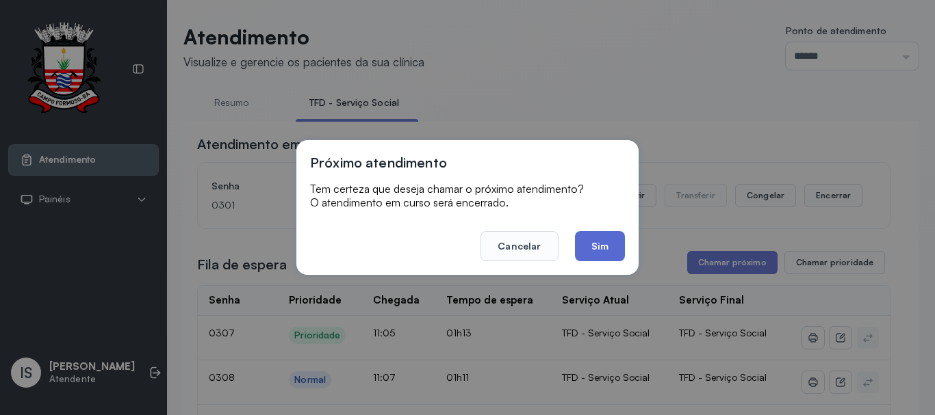
click at [603, 247] on button "Sim" at bounding box center [600, 246] width 50 height 30
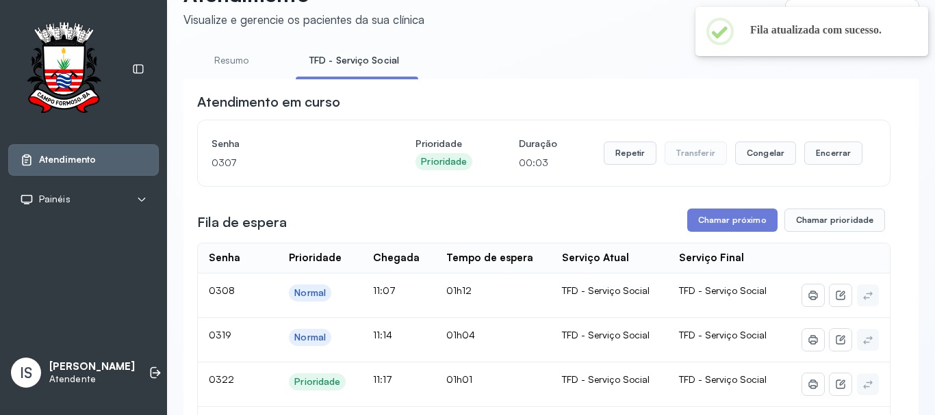
scroll to position [111, 0]
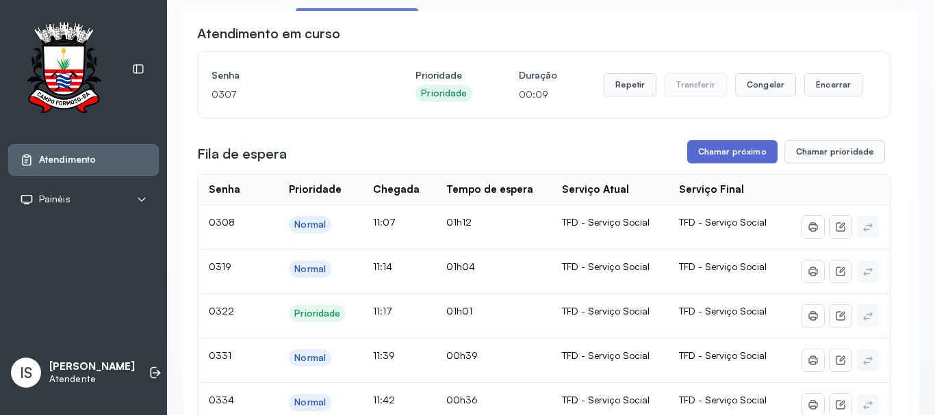
click at [711, 157] on button "Chamar próximo" at bounding box center [732, 151] width 90 height 23
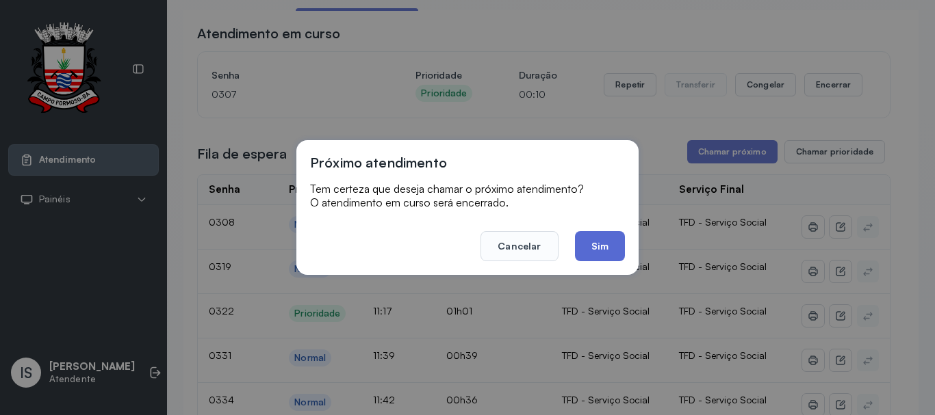
click at [615, 249] on button "Sim" at bounding box center [600, 246] width 50 height 30
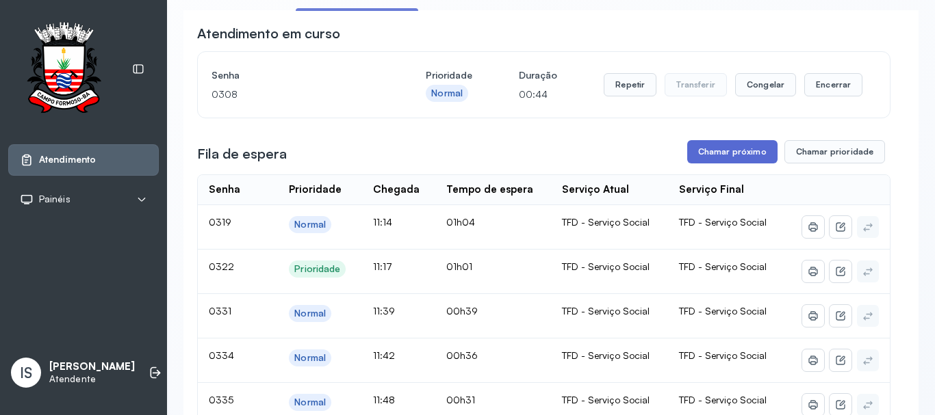
click at [724, 155] on button "Chamar próximo" at bounding box center [732, 151] width 90 height 23
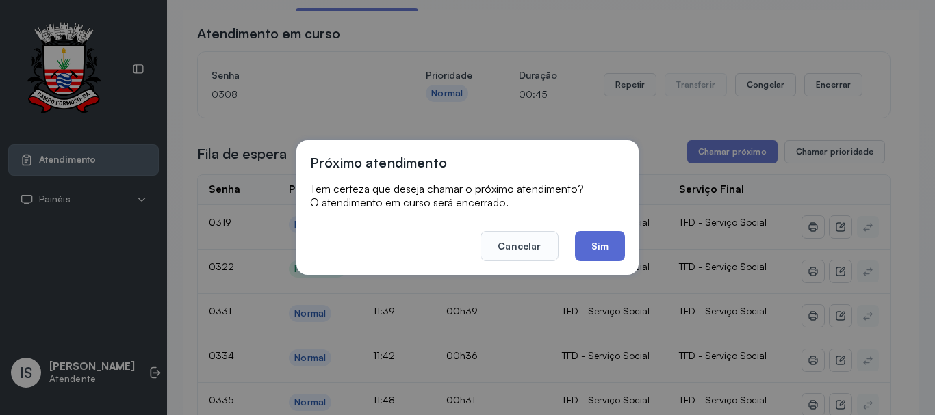
click at [595, 237] on button "Sim" at bounding box center [600, 246] width 50 height 30
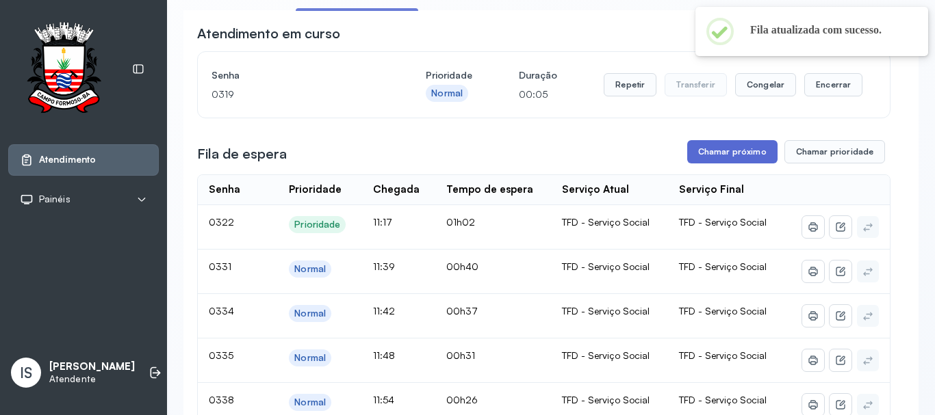
click at [737, 160] on button "Chamar próximo" at bounding box center [732, 151] width 90 height 23
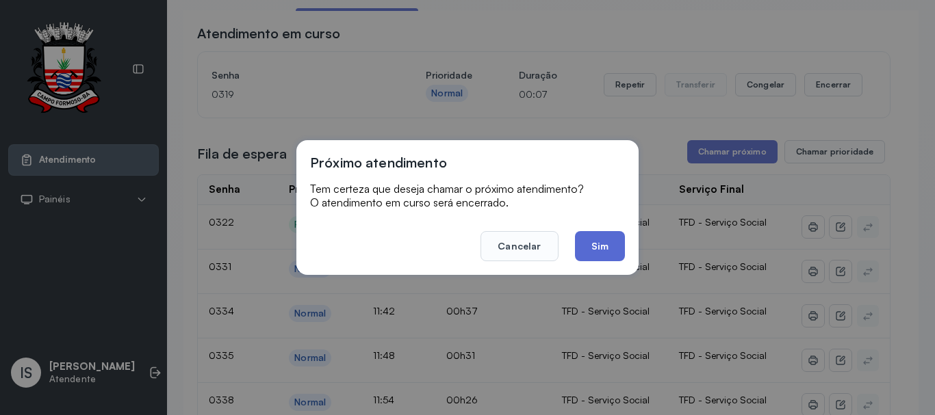
click at [610, 247] on button "Sim" at bounding box center [600, 246] width 50 height 30
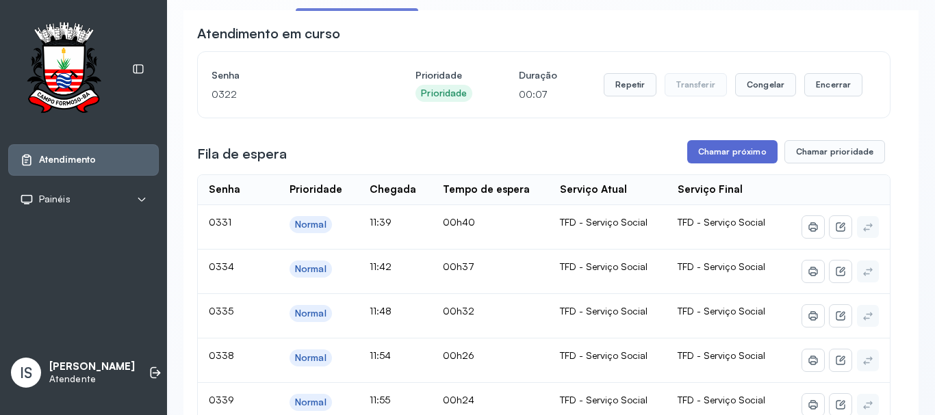
click at [730, 153] on button "Chamar próximo" at bounding box center [732, 151] width 90 height 23
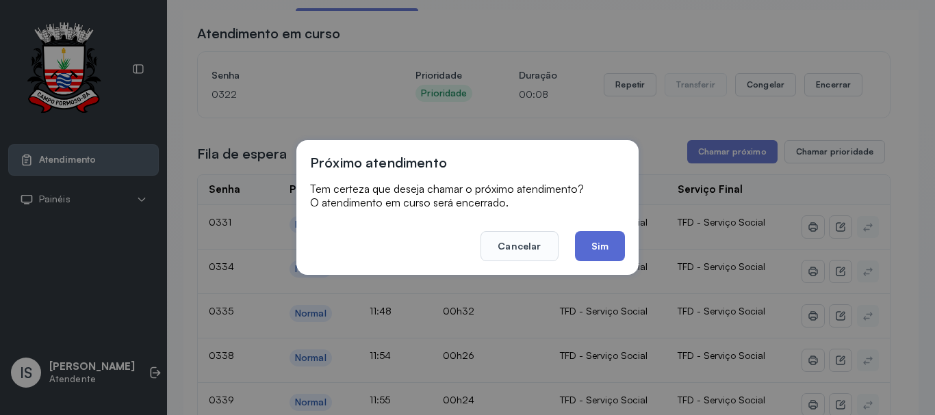
click at [601, 246] on button "Sim" at bounding box center [600, 246] width 50 height 30
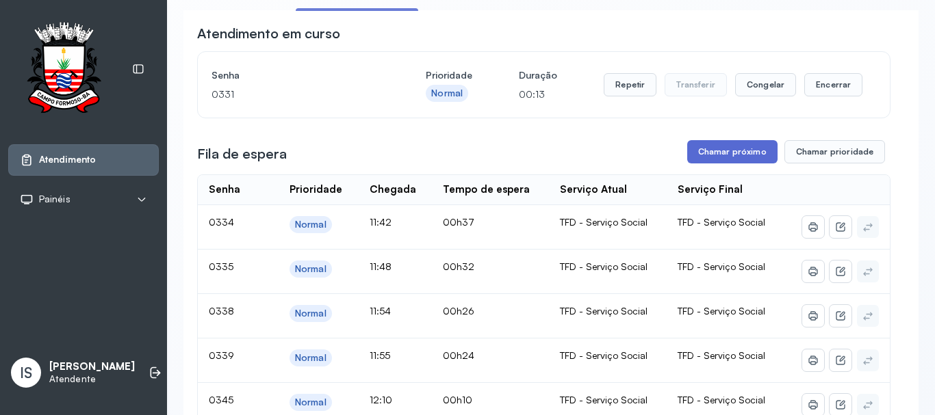
click at [723, 153] on button "Chamar próximo" at bounding box center [732, 151] width 90 height 23
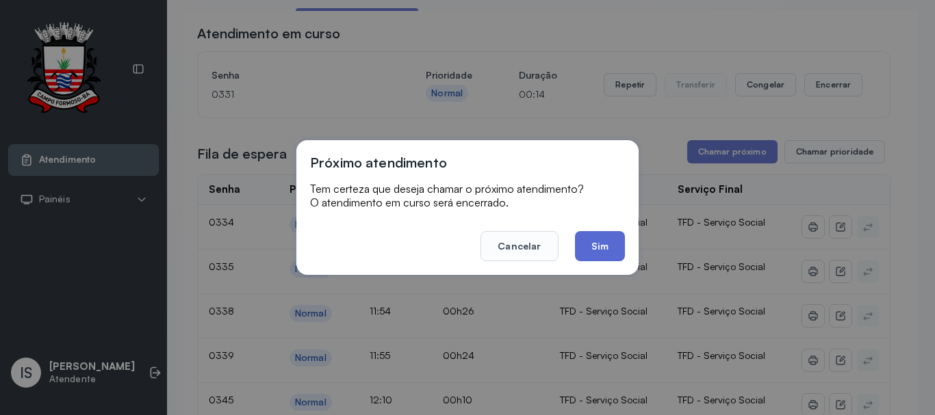
click at [614, 249] on button "Sim" at bounding box center [600, 246] width 50 height 30
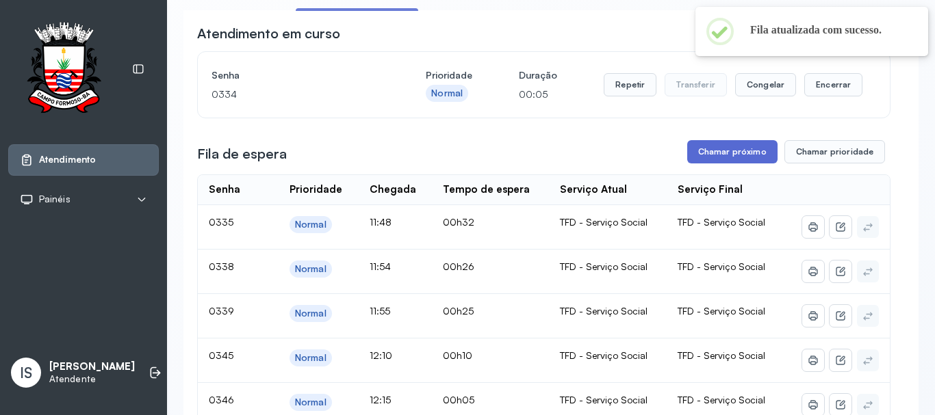
click at [720, 155] on button "Chamar próximo" at bounding box center [732, 151] width 90 height 23
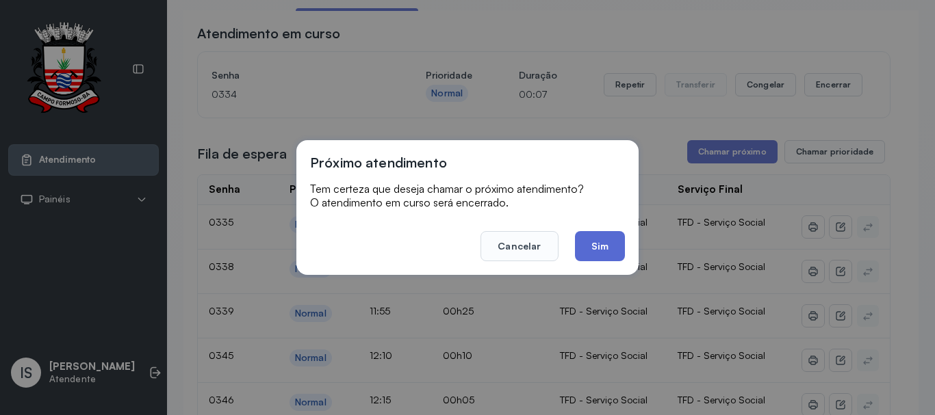
click at [605, 250] on button "Sim" at bounding box center [600, 246] width 50 height 30
